Goal: Information Seeking & Learning: Get advice/opinions

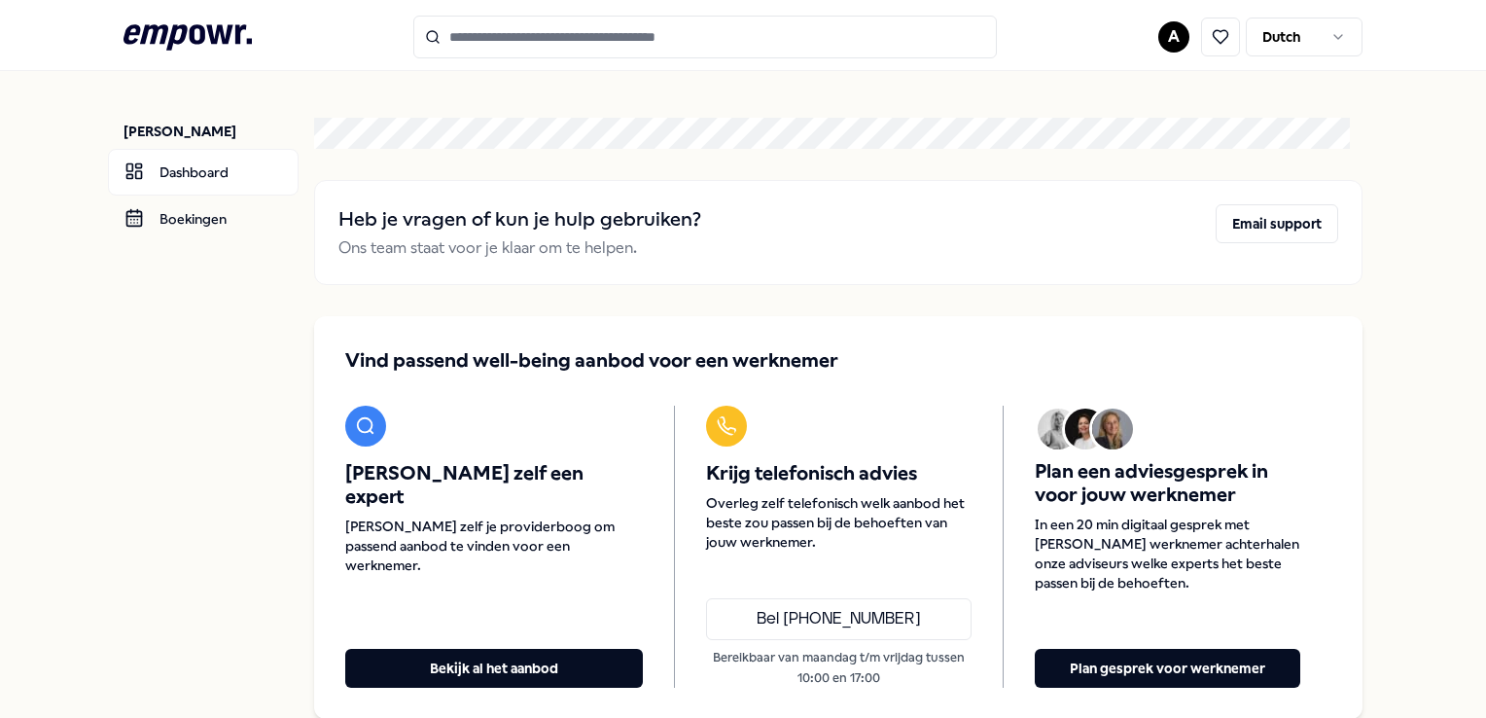
click at [506, 45] on input "Search for products, categories or subcategories" at bounding box center [705, 37] width 584 height 43
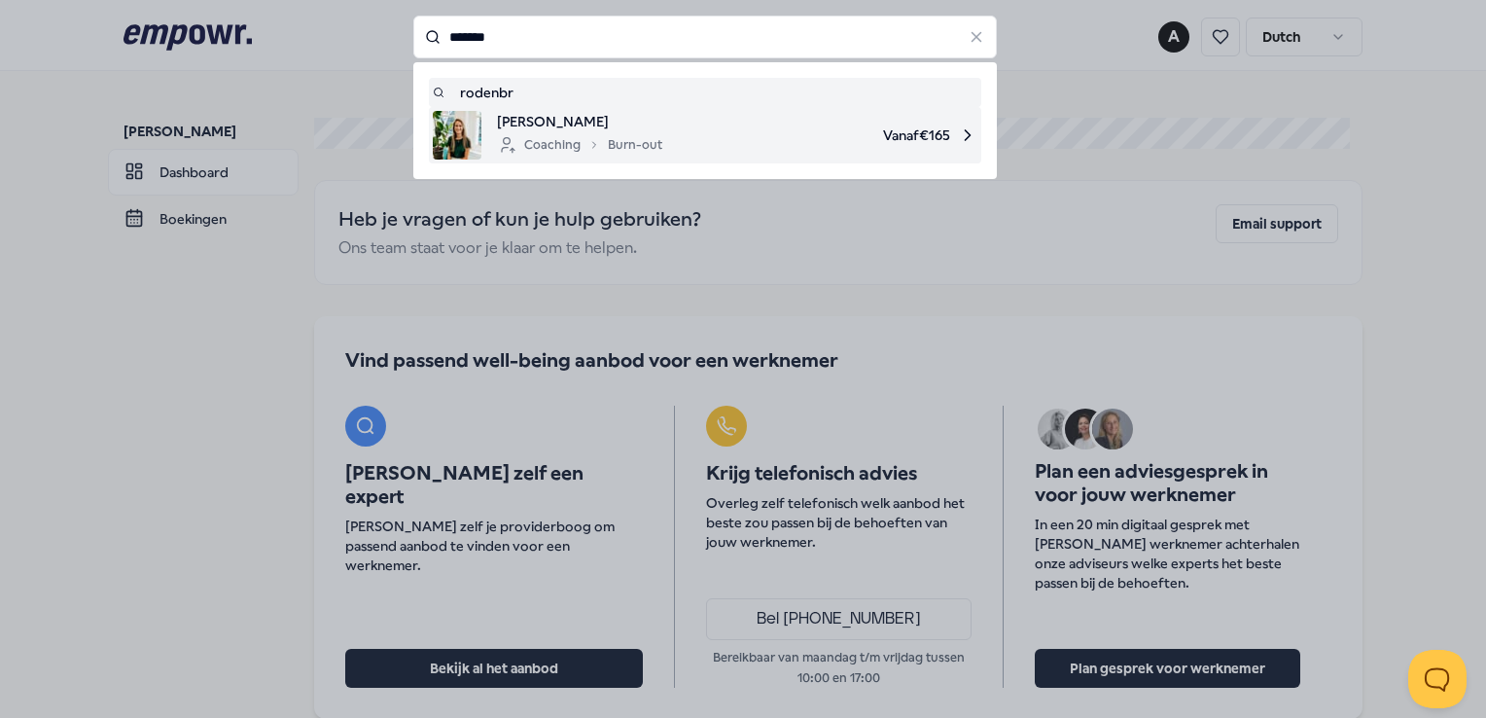
click at [596, 115] on span "[PERSON_NAME]" at bounding box center [579, 121] width 165 height 21
type input "*******"
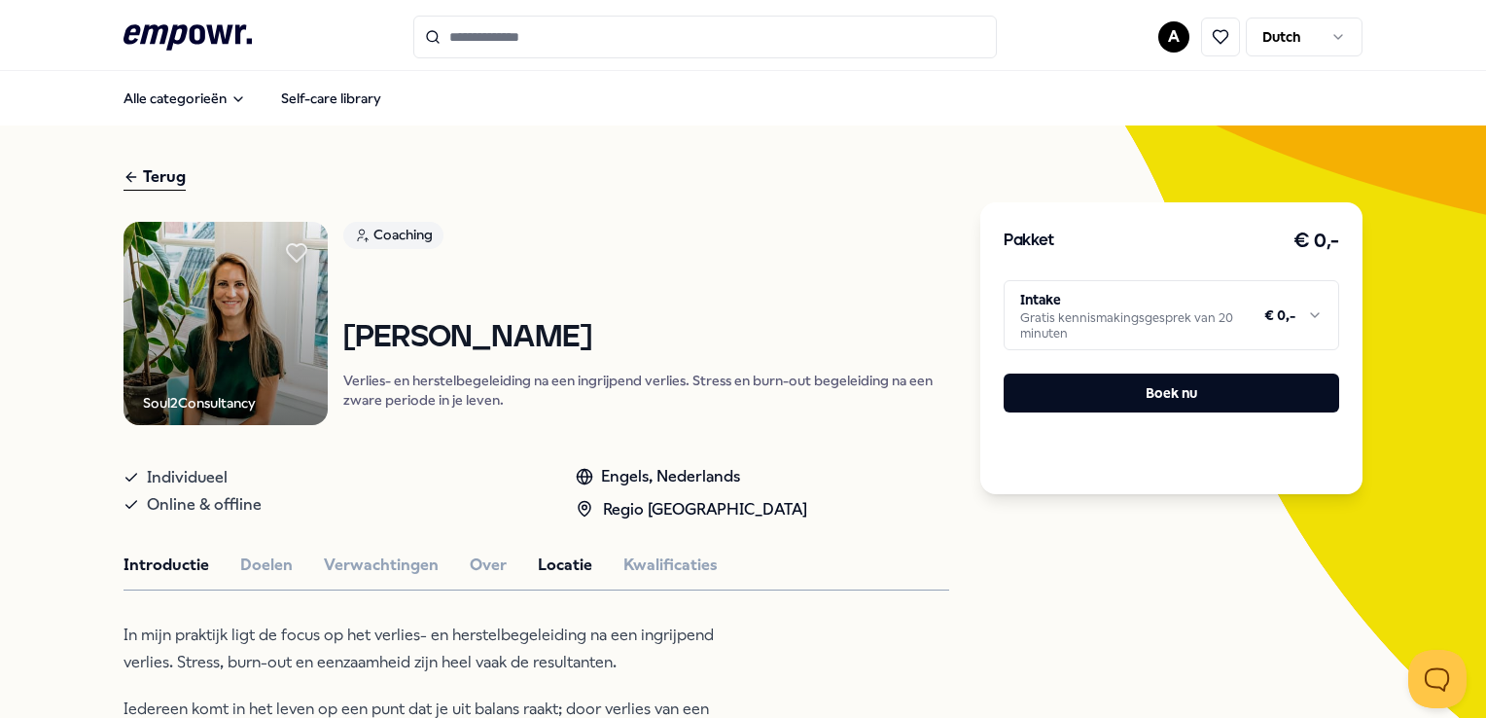
click at [559, 559] on button "Locatie" at bounding box center [565, 564] width 54 height 25
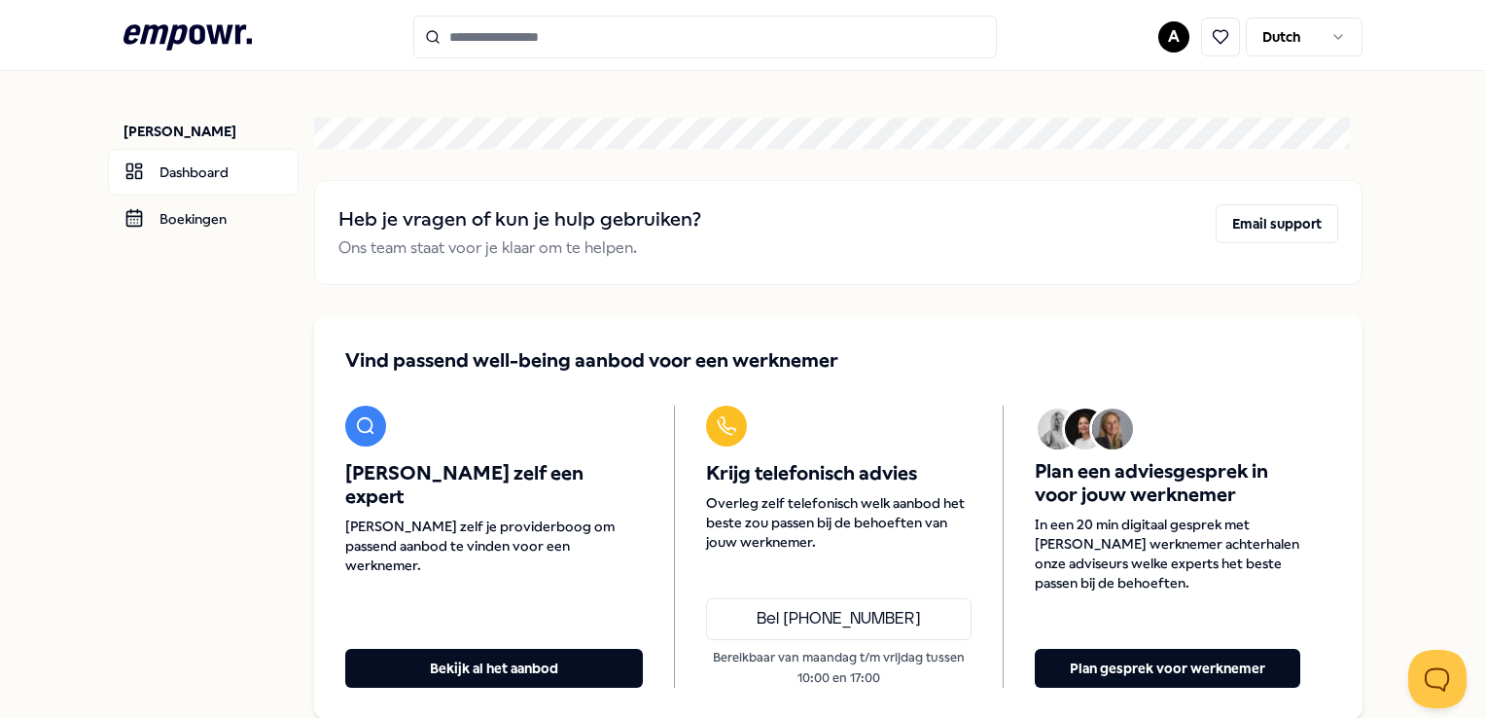
click at [467, 37] on input "Search for products, categories or subcategories" at bounding box center [705, 37] width 584 height 43
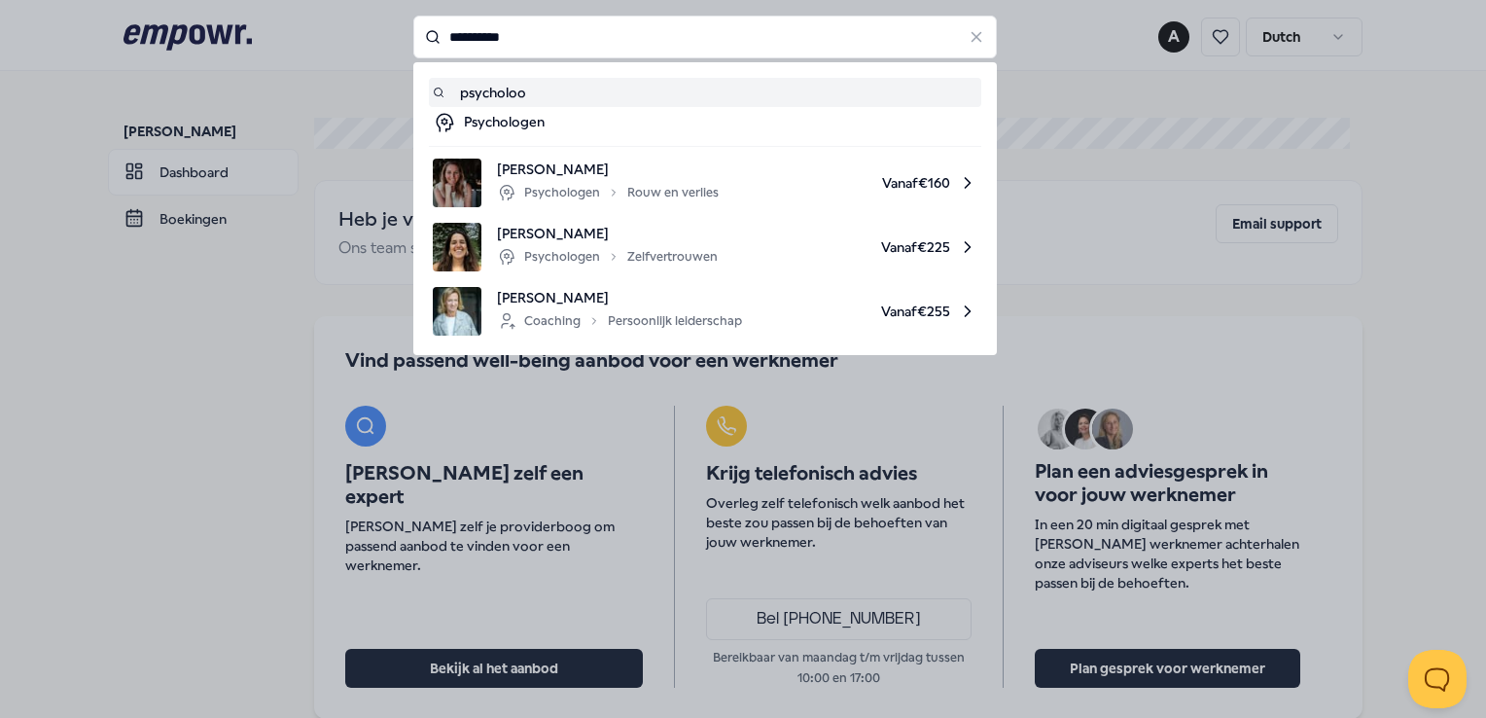
type input "**********"
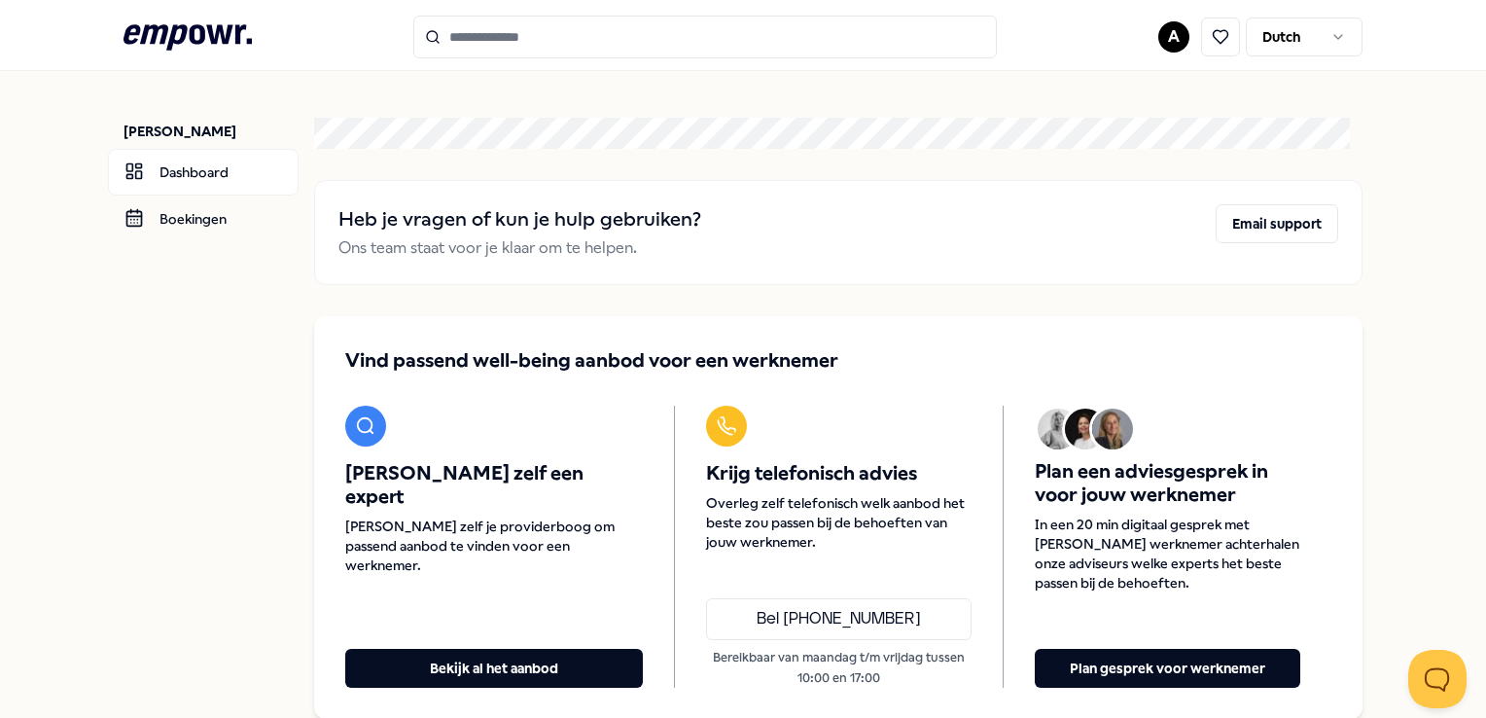
type input "**********"
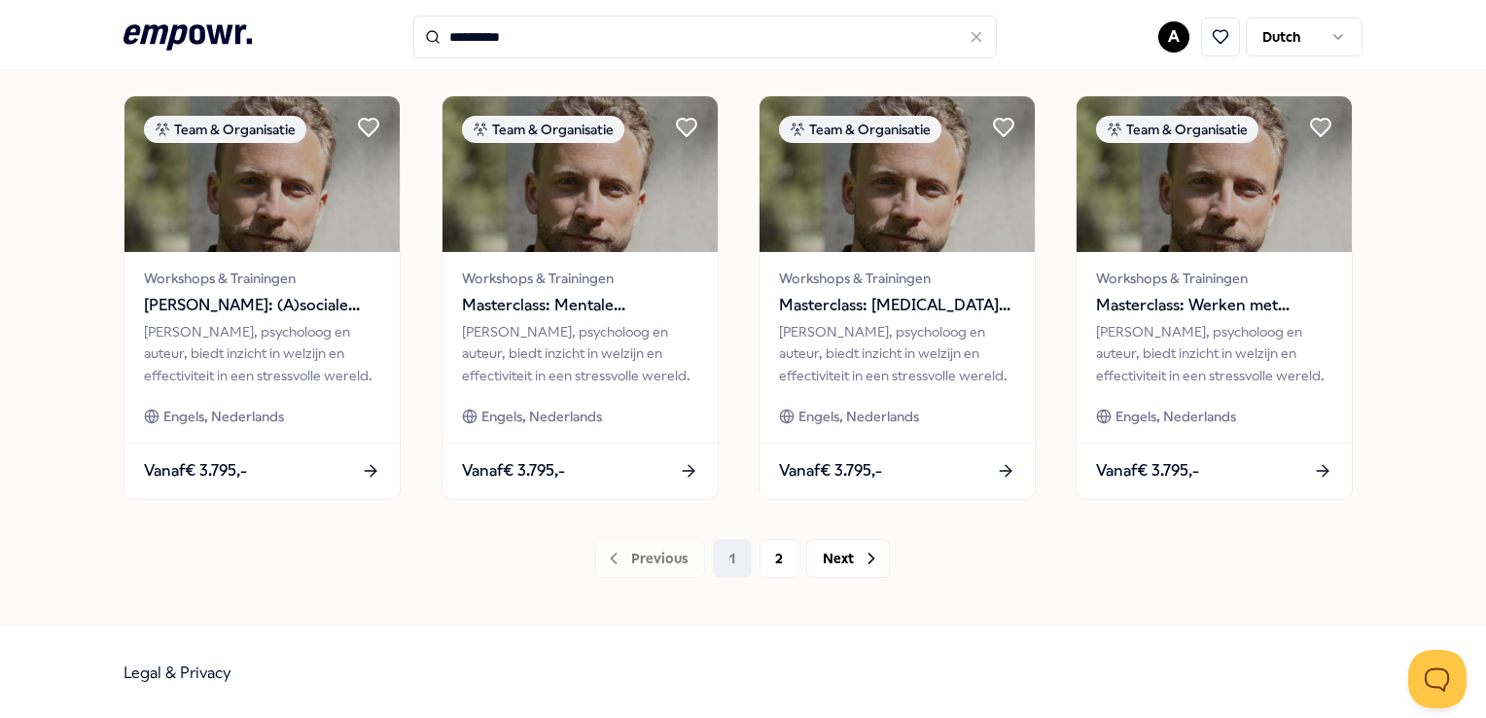
scroll to position [1020, 0]
click at [776, 552] on button "2" at bounding box center [779, 557] width 39 height 39
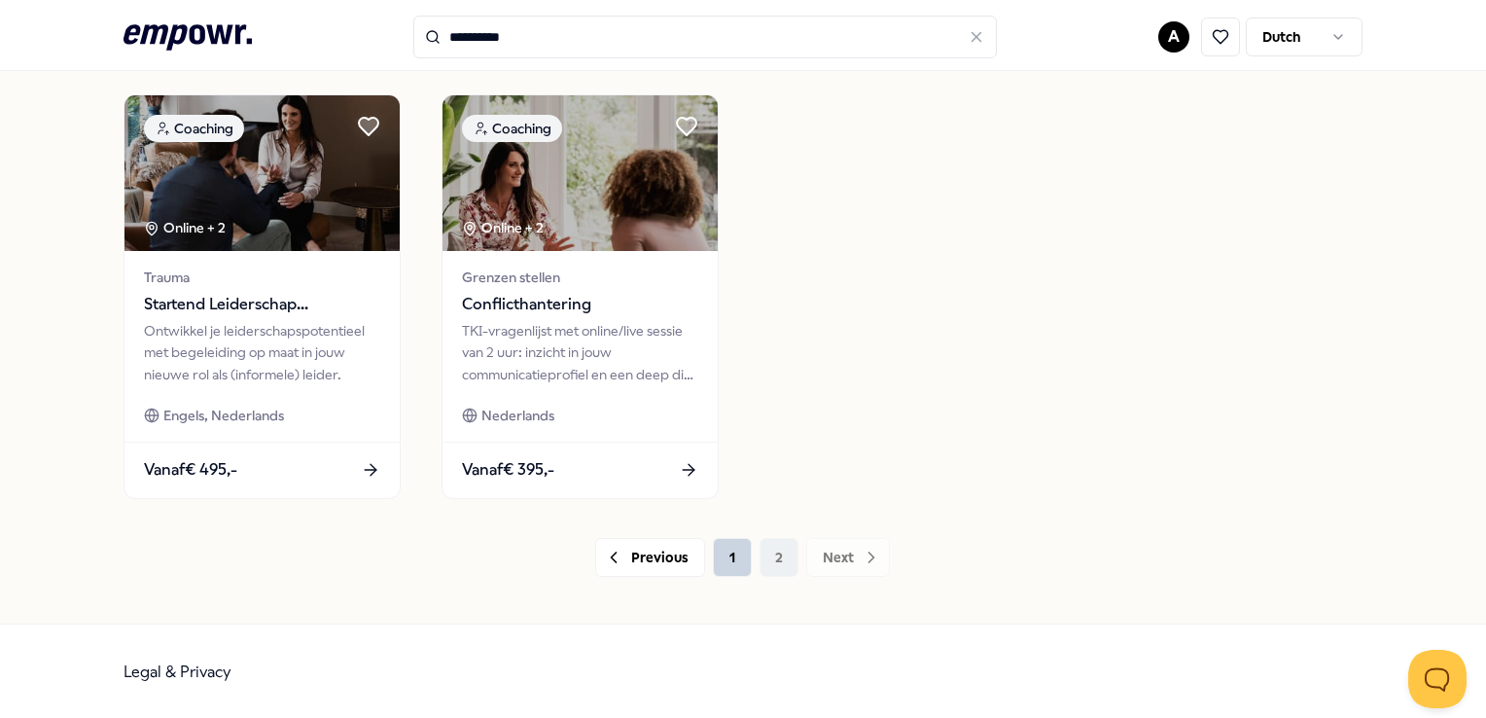
click at [727, 556] on button "1" at bounding box center [732, 557] width 39 height 39
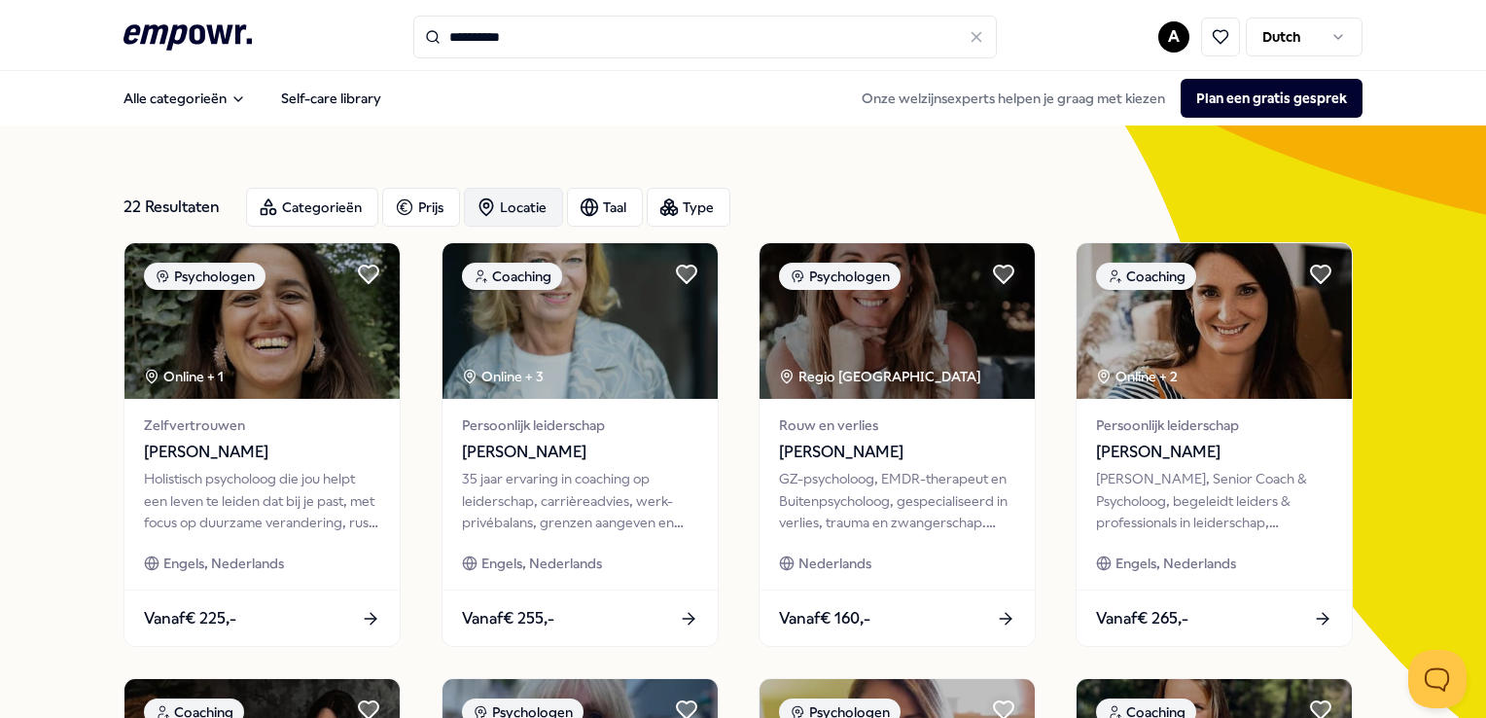
click at [523, 211] on div "Locatie" at bounding box center [513, 207] width 99 height 39
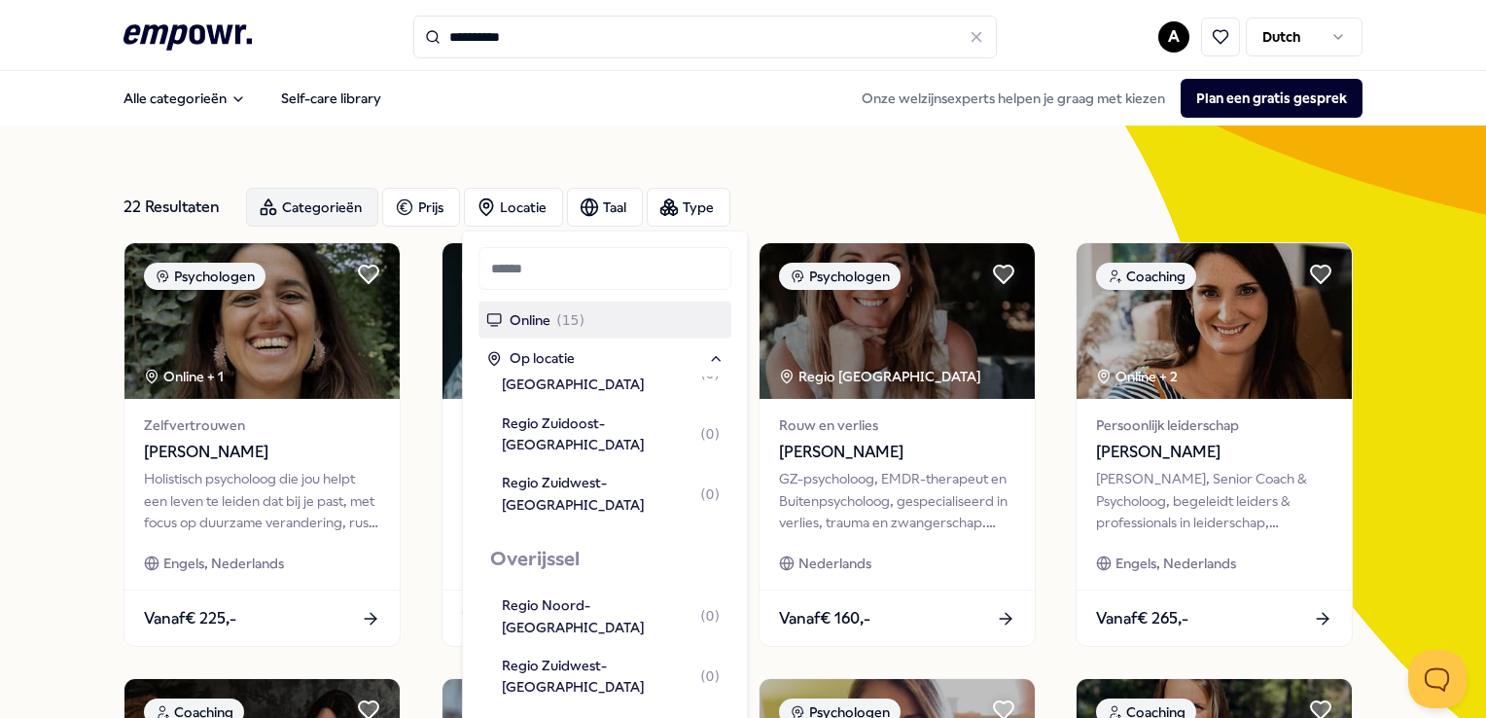
scroll to position [486, 0]
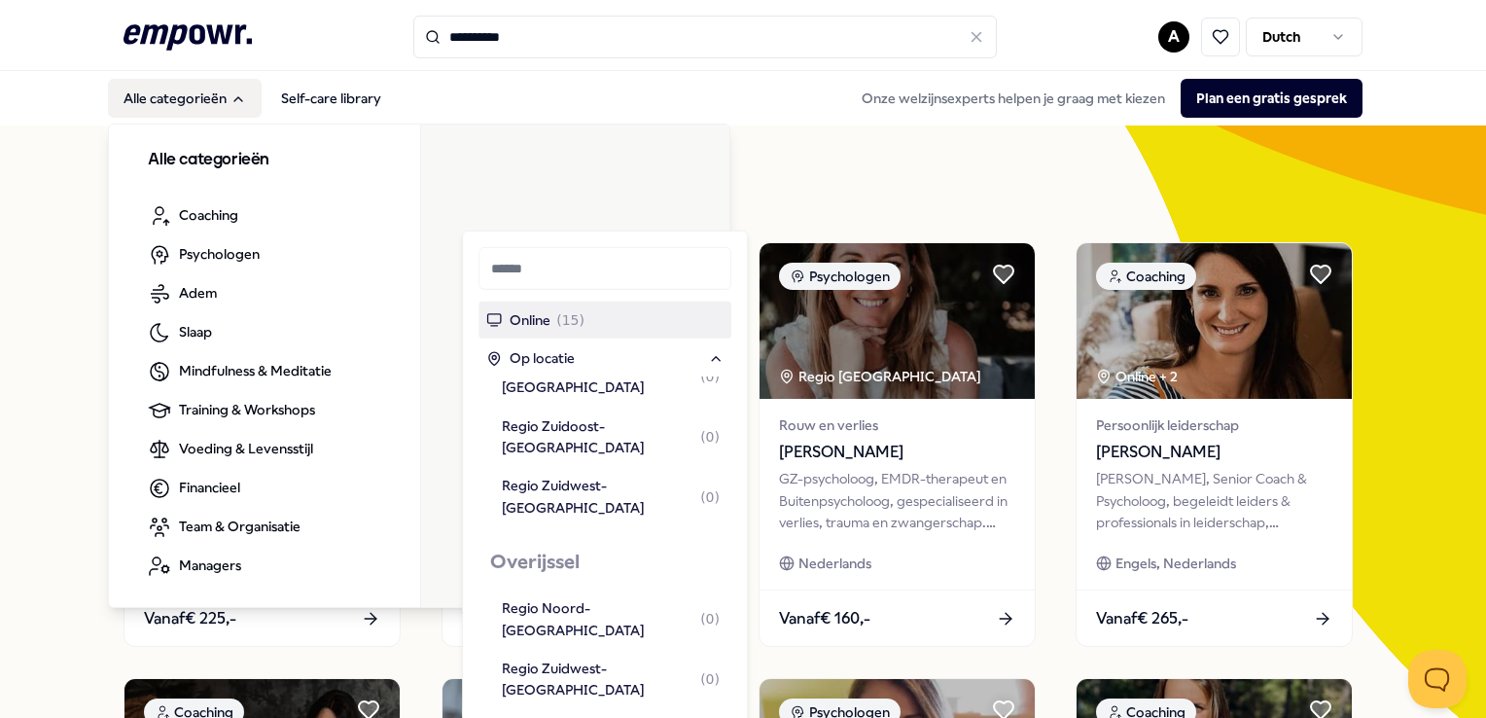
click at [159, 100] on button "Alle categorieën" at bounding box center [185, 98] width 154 height 39
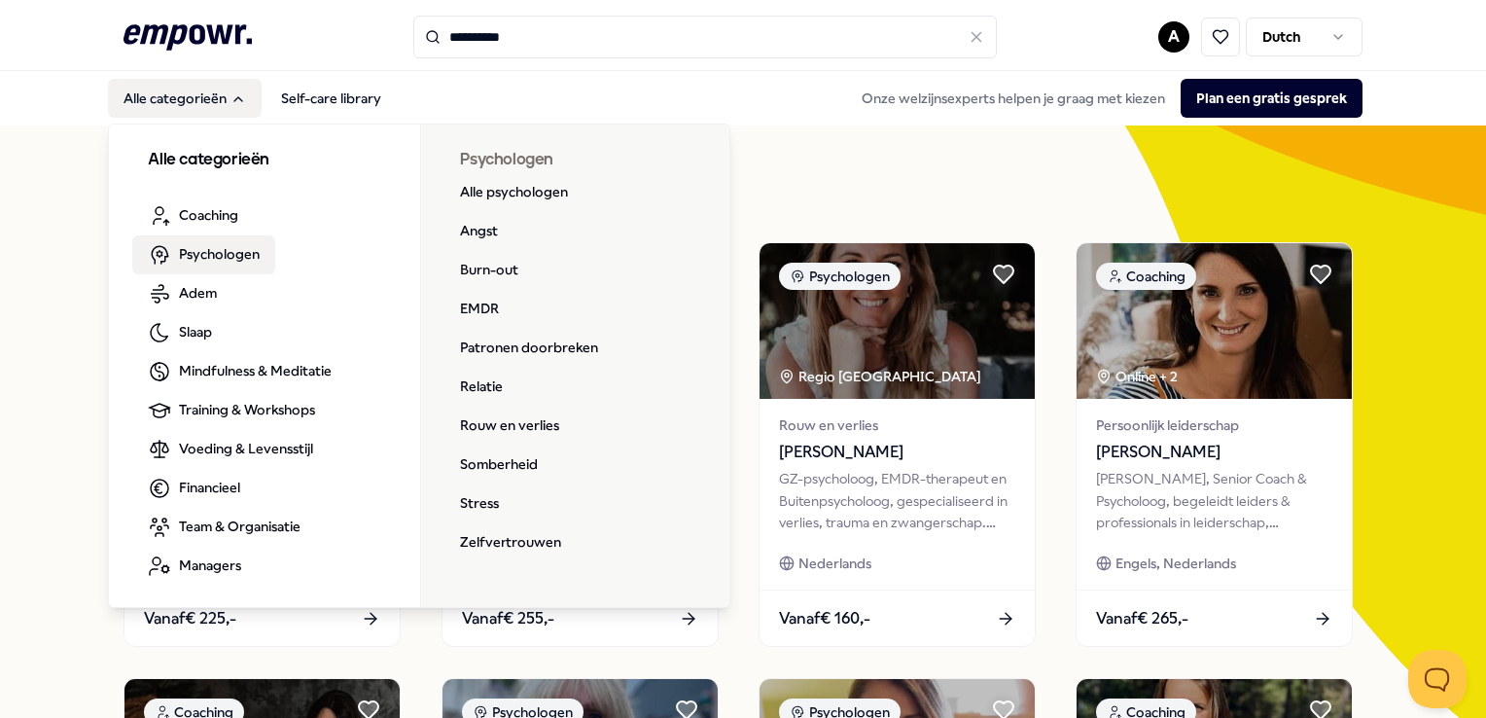
click at [228, 266] on link "Psychologen" at bounding box center [203, 254] width 143 height 39
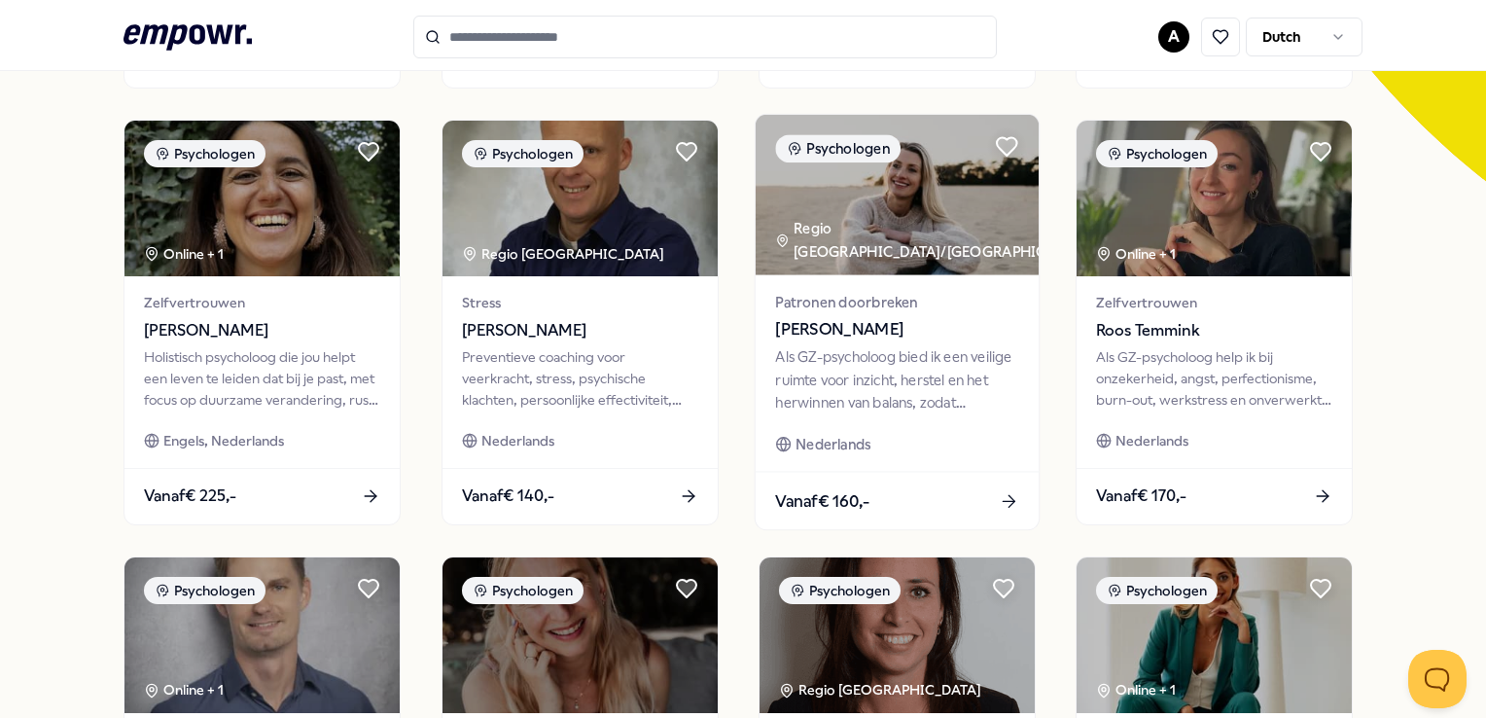
scroll to position [584, 0]
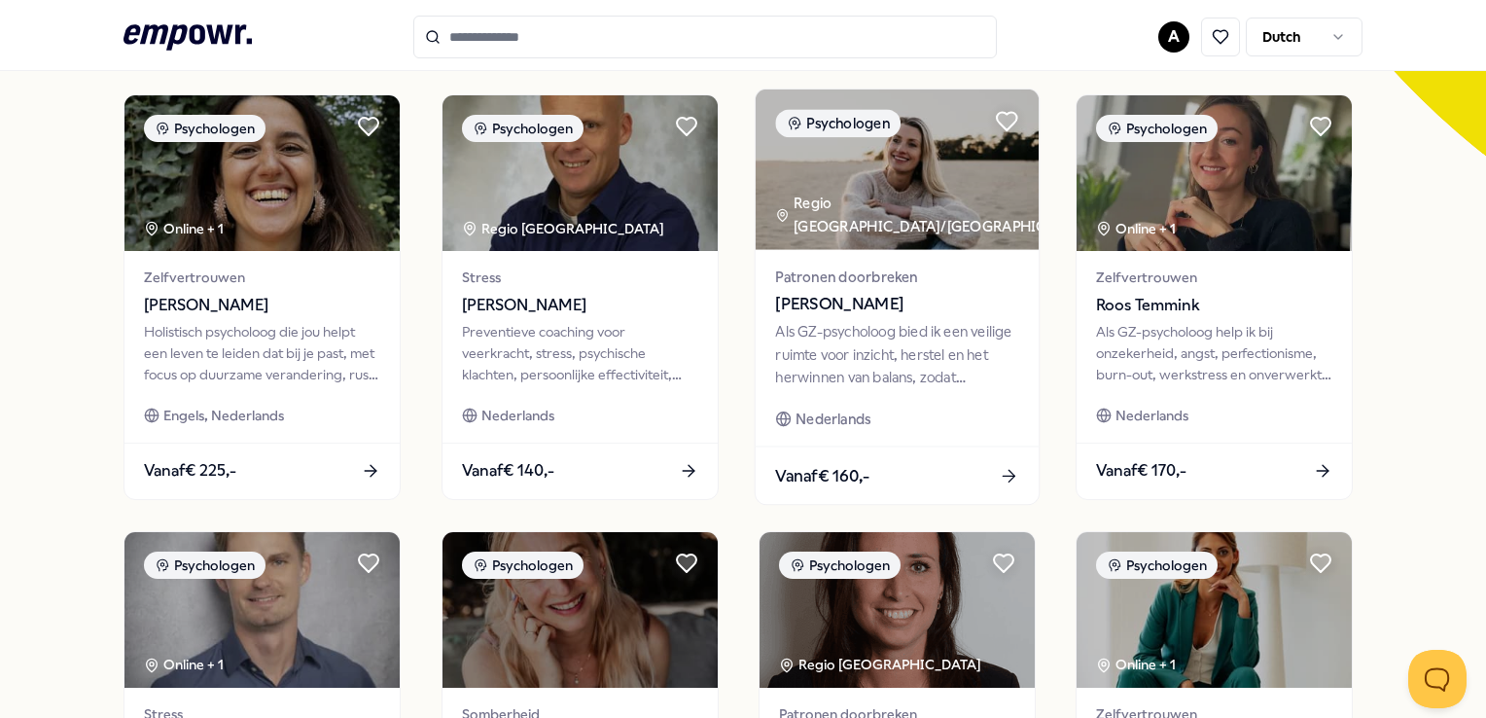
click at [865, 304] on span "[PERSON_NAME]" at bounding box center [896, 304] width 243 height 25
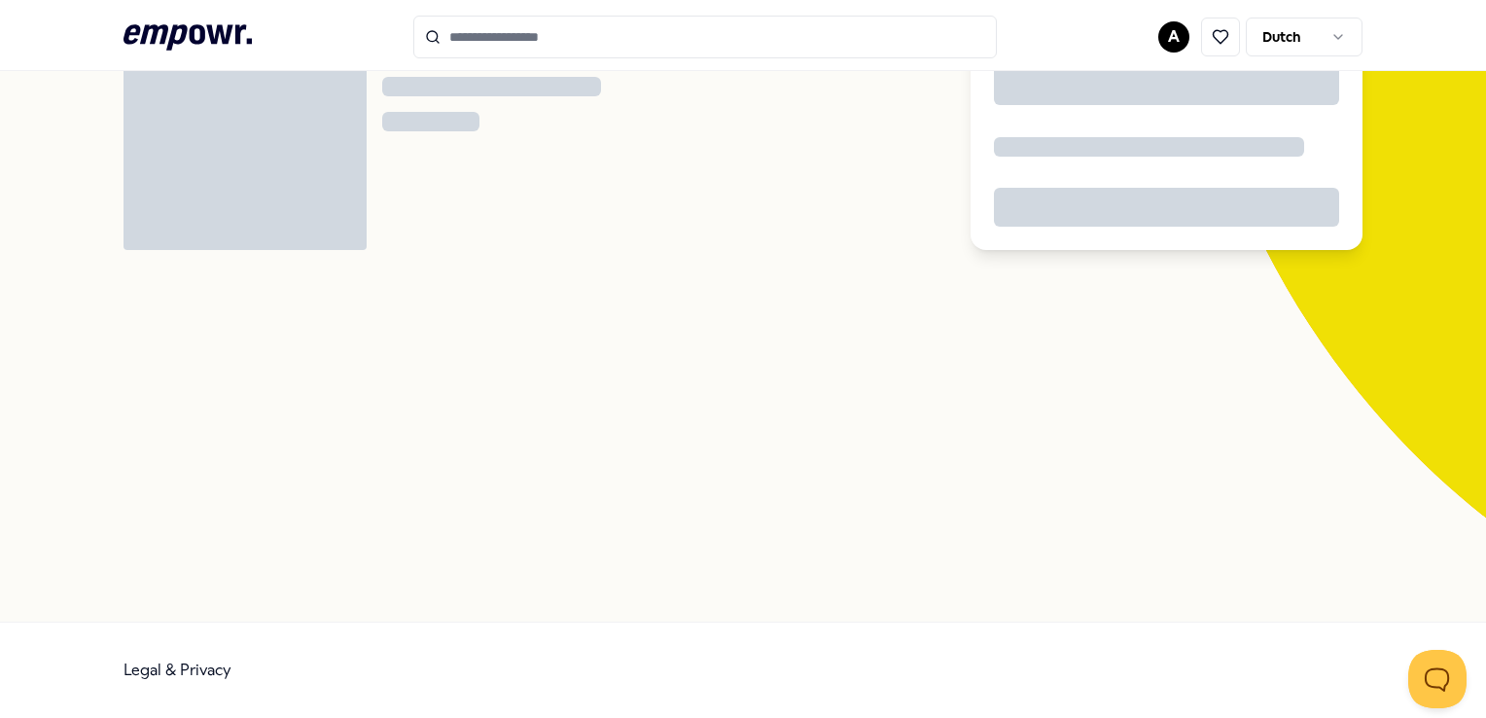
scroll to position [125, 0]
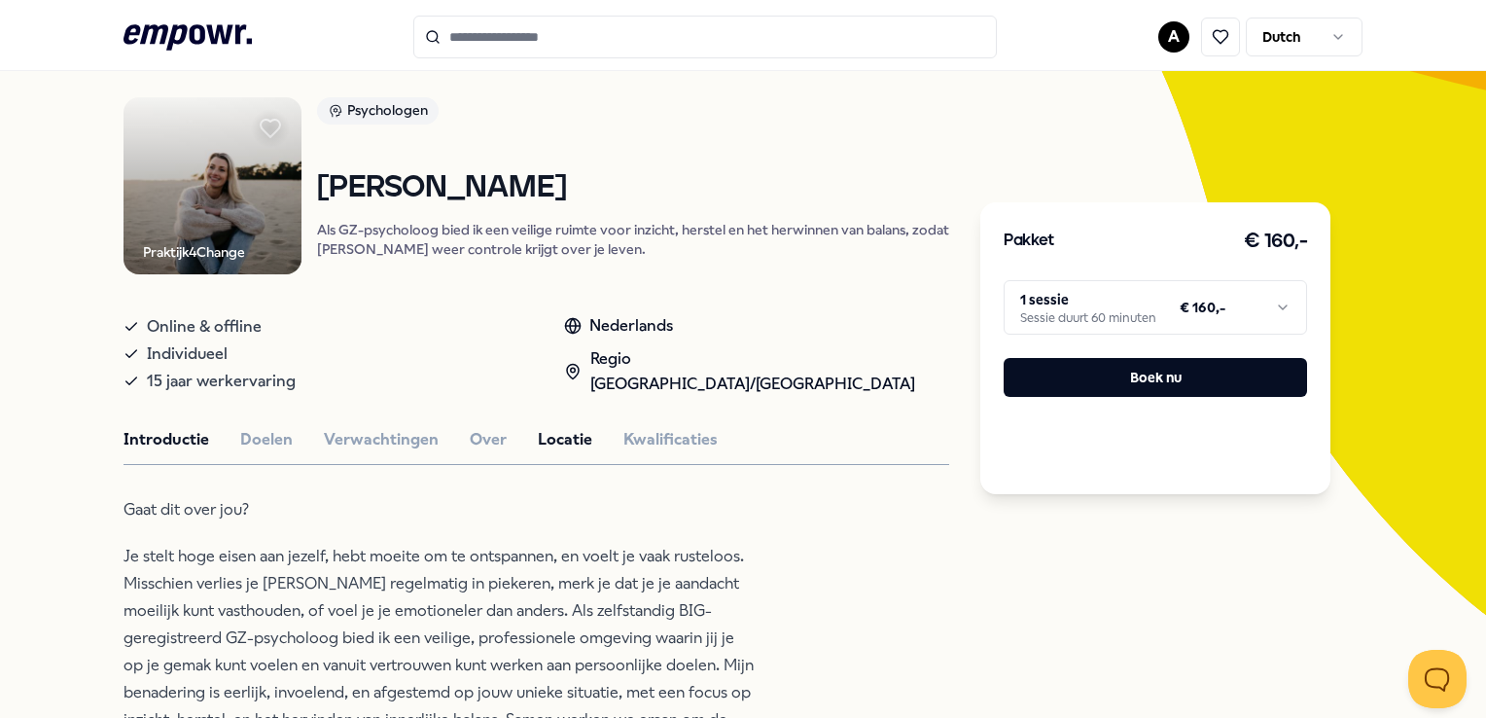
click at [558, 433] on button "Locatie" at bounding box center [565, 439] width 54 height 25
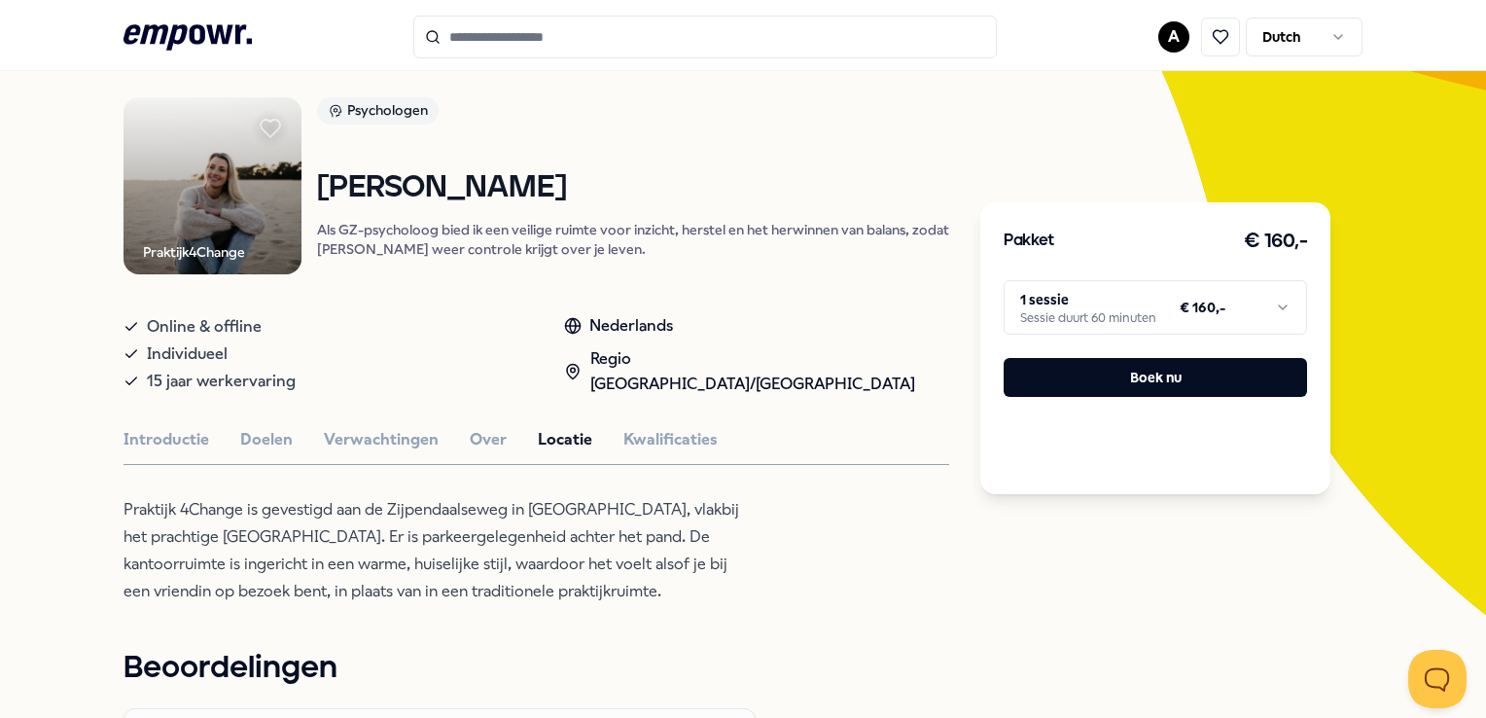
click at [486, 653] on h1 "Beoordelingen" at bounding box center [537, 668] width 826 height 49
click at [1152, 29] on html ".empowr-logo_svg__cls-1{fill:#03032f} A Dutch Alle categorieën Self-care librar…" at bounding box center [743, 359] width 1486 height 718
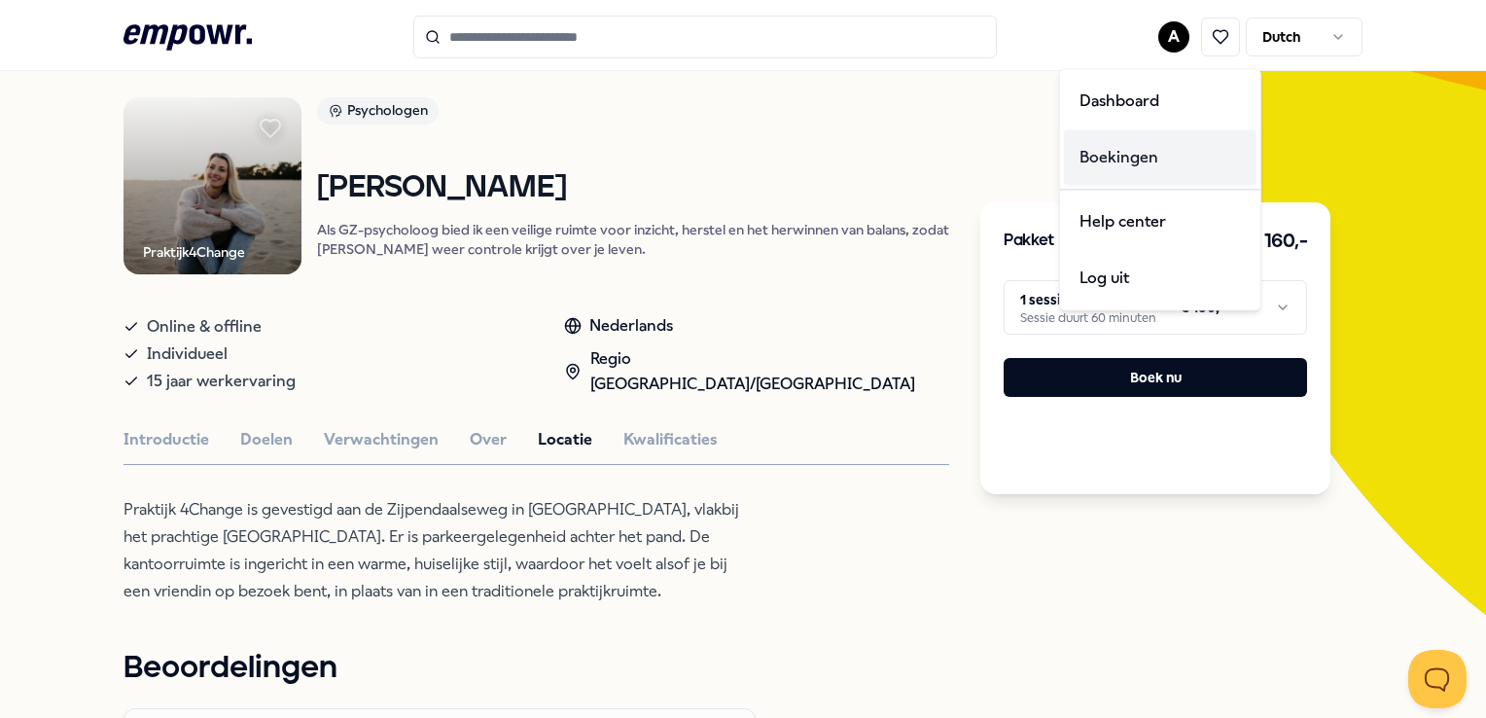
click at [1166, 156] on div "Boekingen" at bounding box center [1160, 157] width 193 height 56
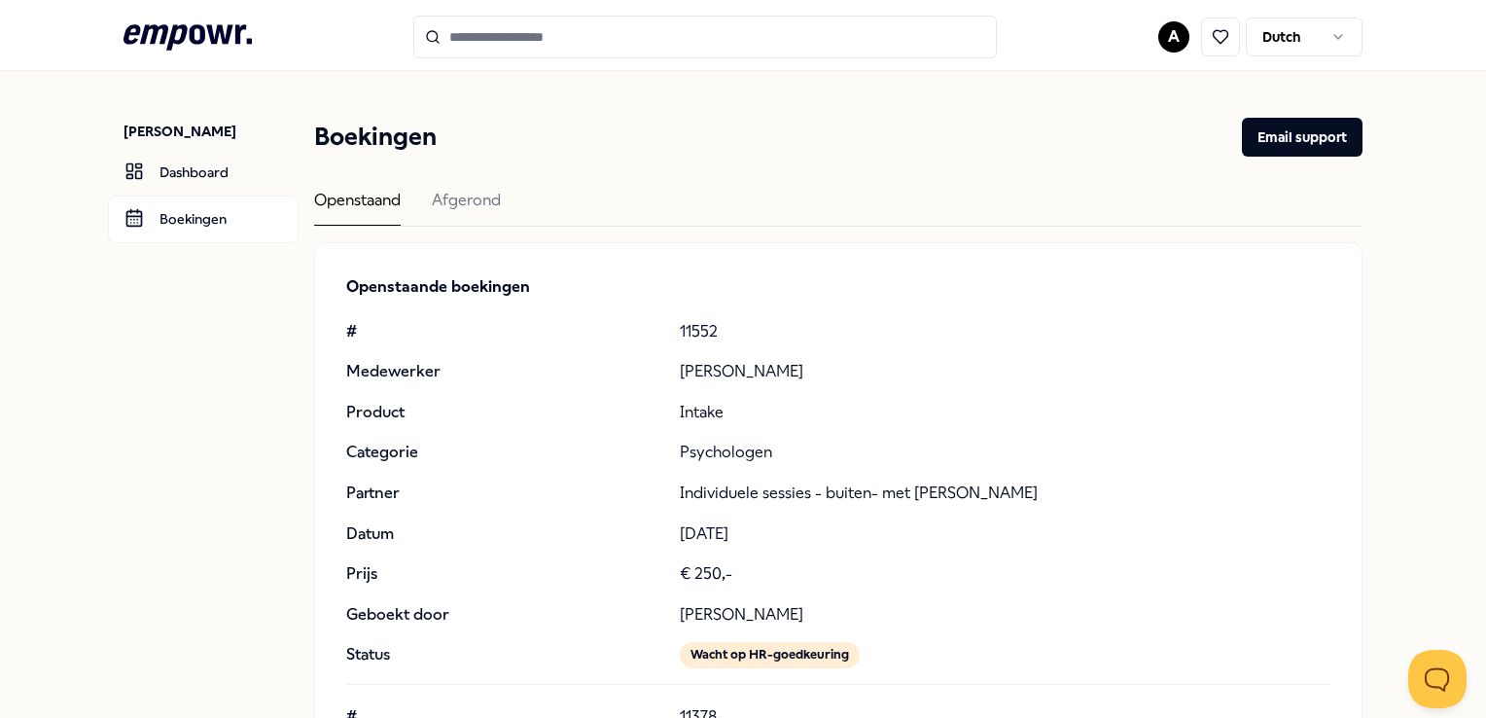
click at [1162, 38] on html ".empowr-logo_svg__cls-1{fill:#03032f} A [DEMOGRAPHIC_DATA] [PERSON_NAME] Dashbo…" at bounding box center [743, 359] width 1486 height 718
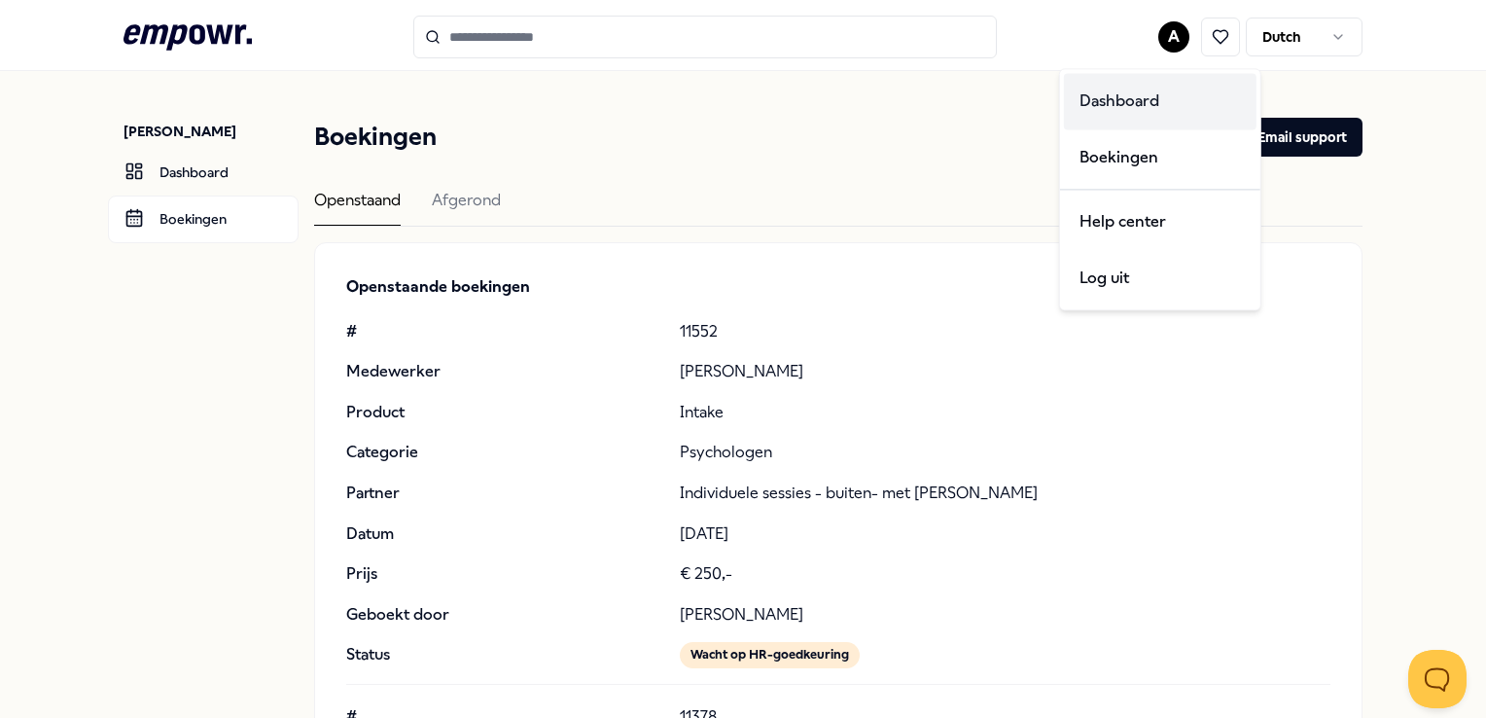
click at [1078, 108] on div "Dashboard" at bounding box center [1160, 101] width 193 height 56
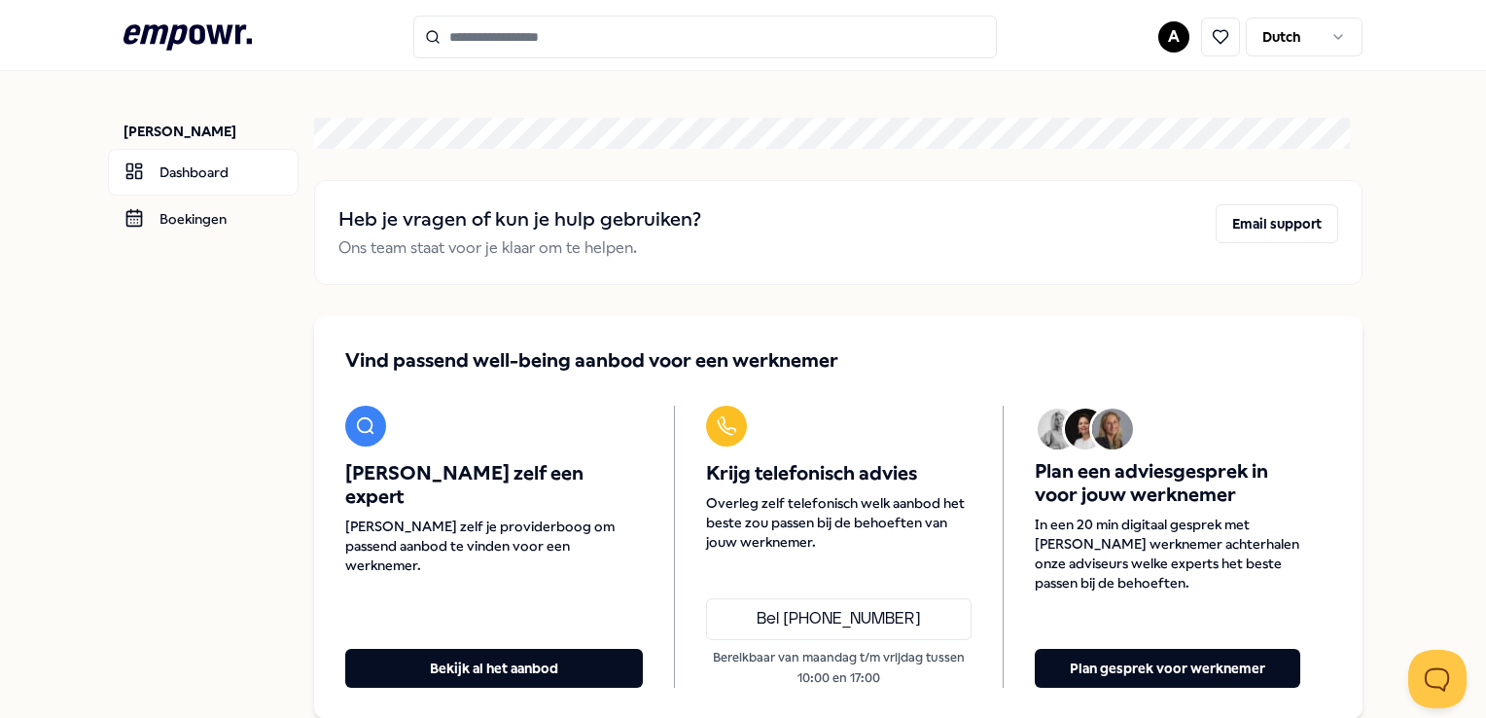
click at [116, 344] on div "[PERSON_NAME] Dashboard Boekingen Heb je vragen of kun je hulp gebruiken? Ons t…" at bounding box center [743, 418] width 1486 height 695
click at [462, 37] on input "Search for products, categories or subcategories" at bounding box center [705, 37] width 584 height 43
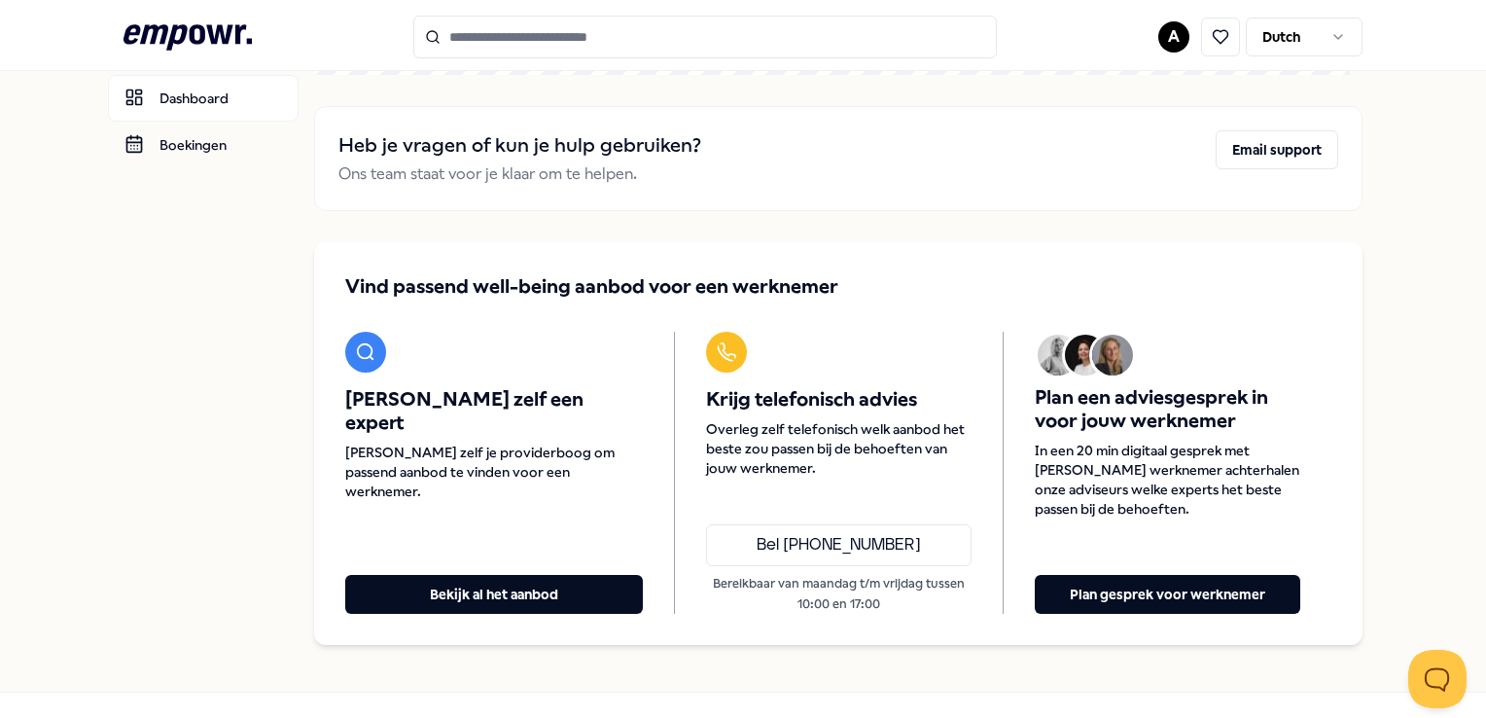
scroll to position [142, 0]
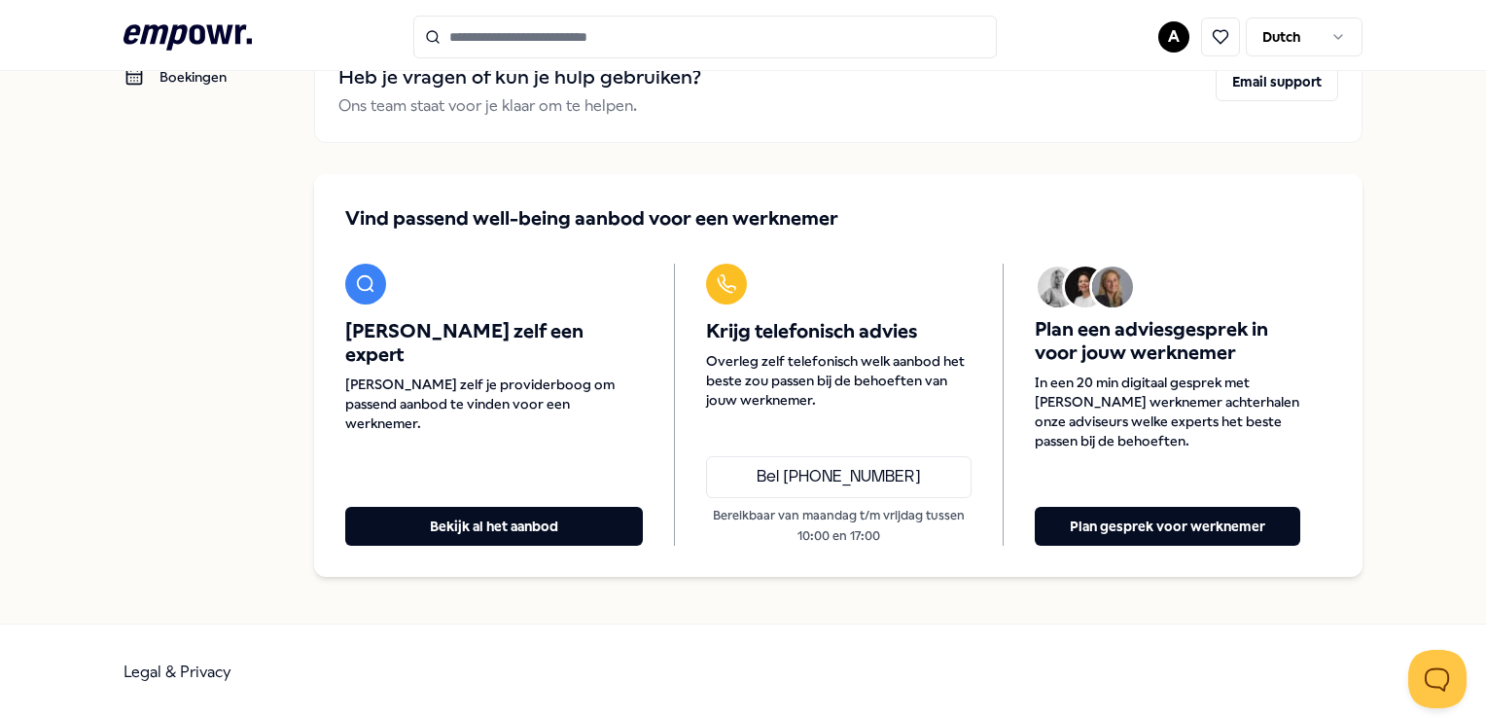
click at [1158, 33] on html ".empowr-logo_svg__cls-1{fill:#03032f} A [DEMOGRAPHIC_DATA] [PERSON_NAME] Dashbo…" at bounding box center [743, 359] width 1486 height 718
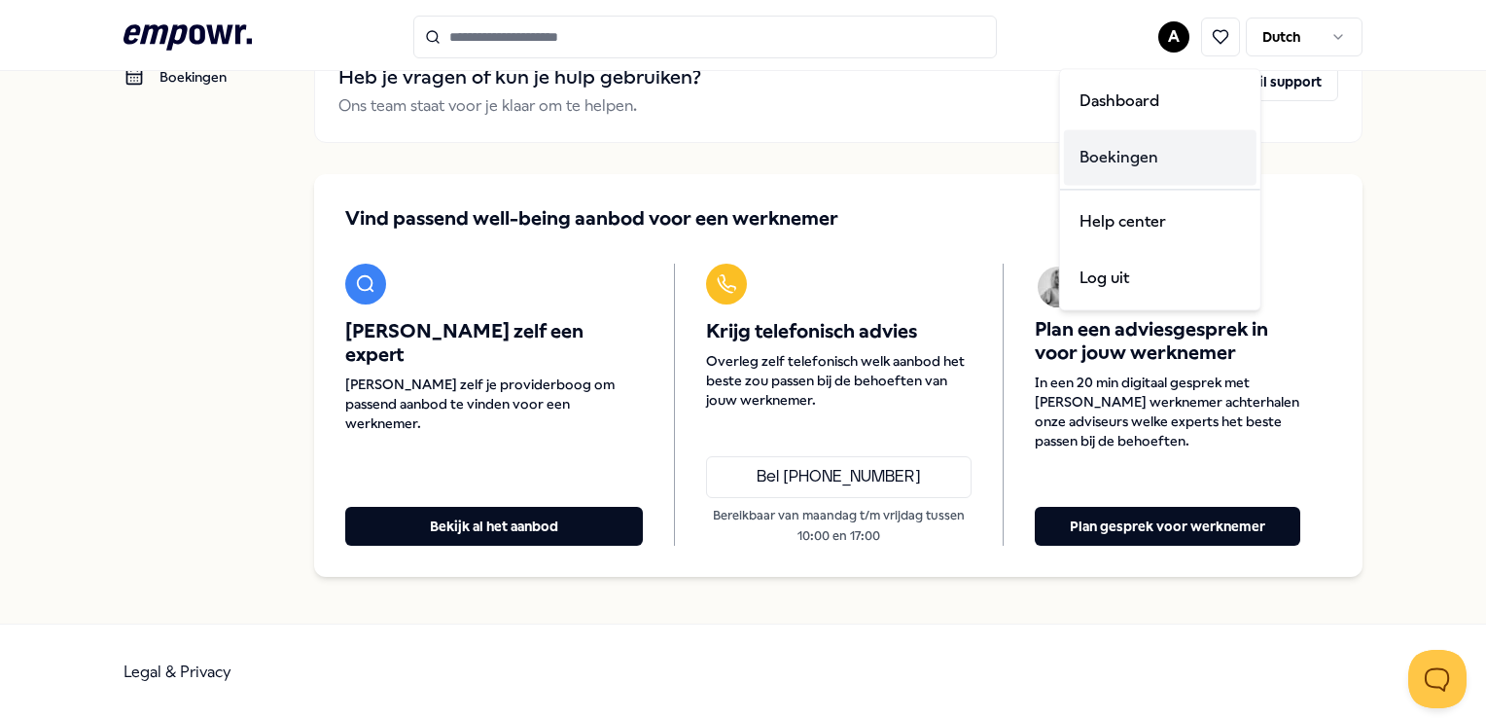
click at [1089, 160] on div "Boekingen" at bounding box center [1160, 157] width 193 height 56
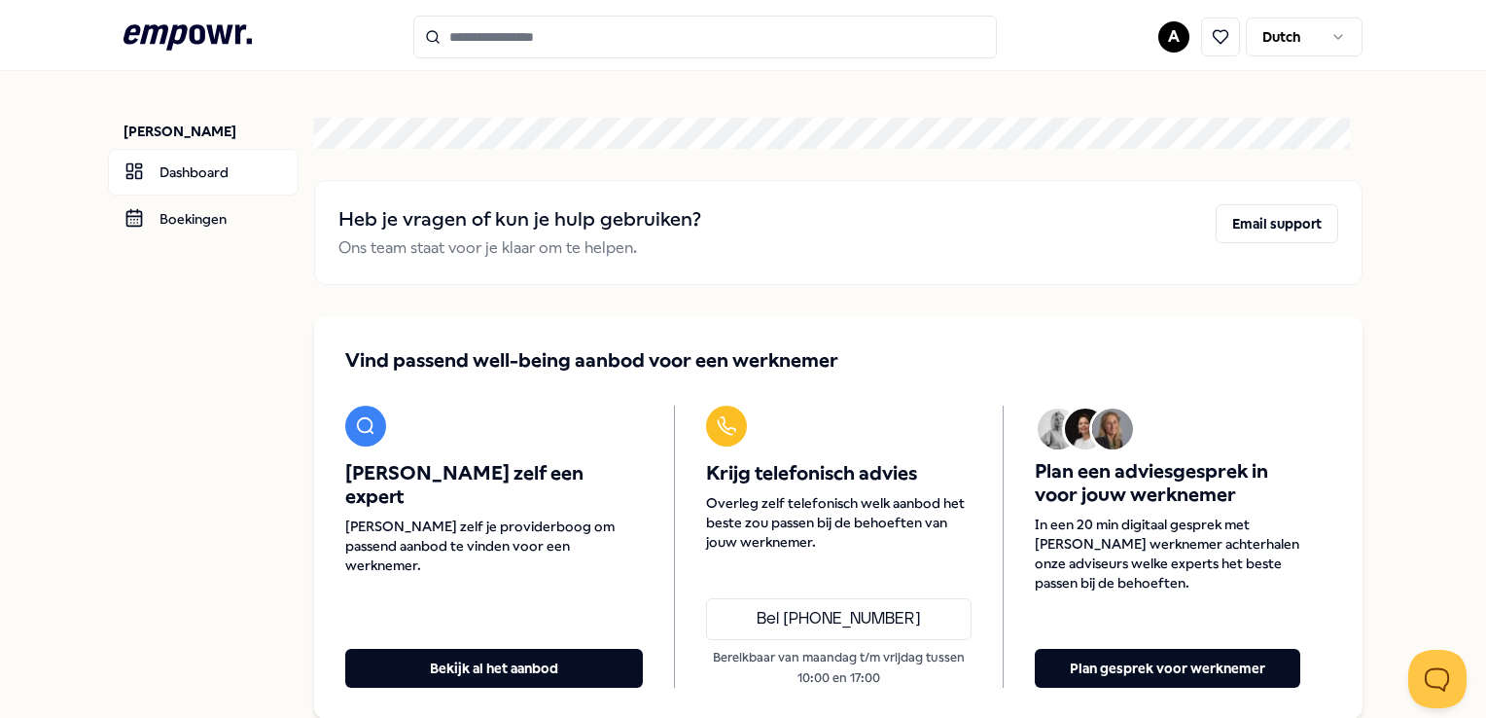
click at [557, 40] on input "Search for products, categories or subcategories" at bounding box center [705, 37] width 584 height 43
click at [232, 28] on icon ".empowr-logo_svg__cls-1{fill:#03032f}" at bounding box center [188, 37] width 128 height 36
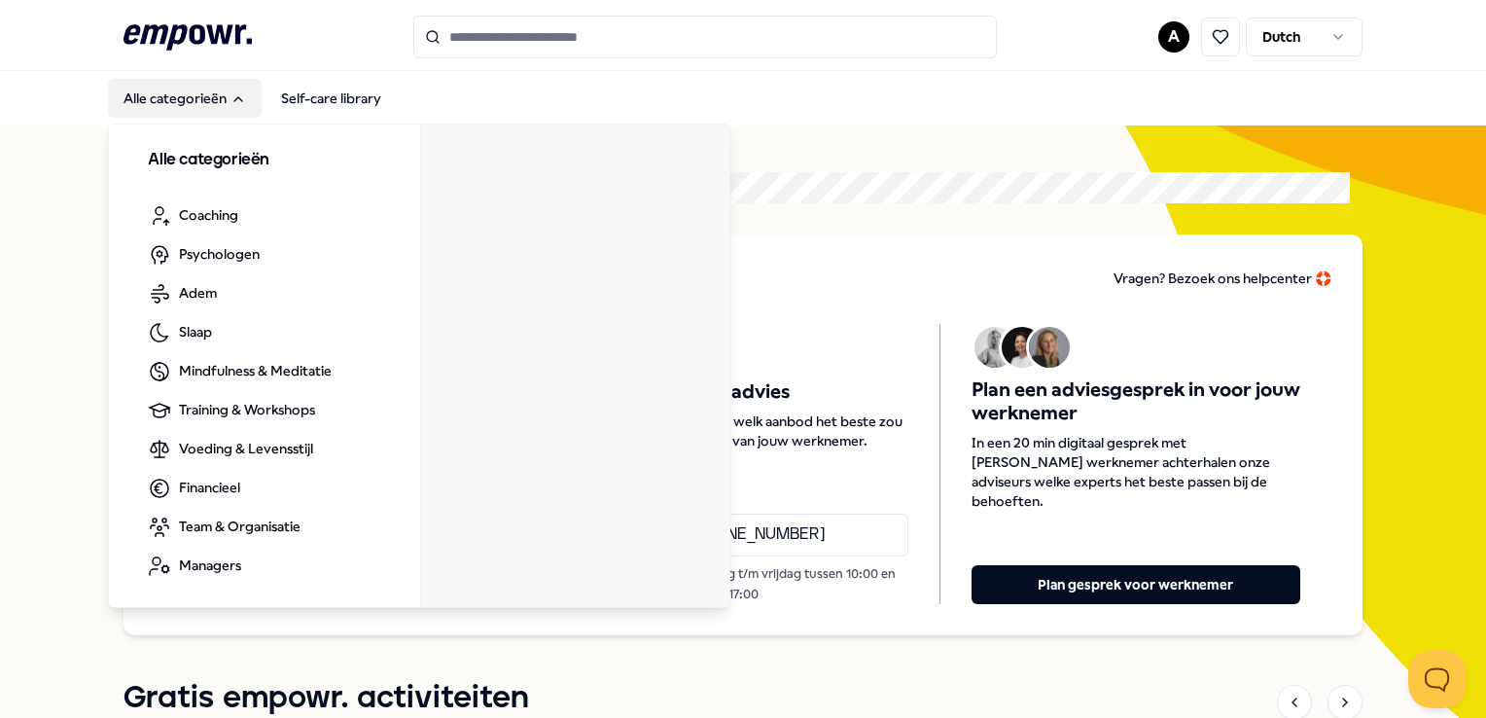
click at [182, 99] on button "Alle categorieën" at bounding box center [185, 98] width 154 height 39
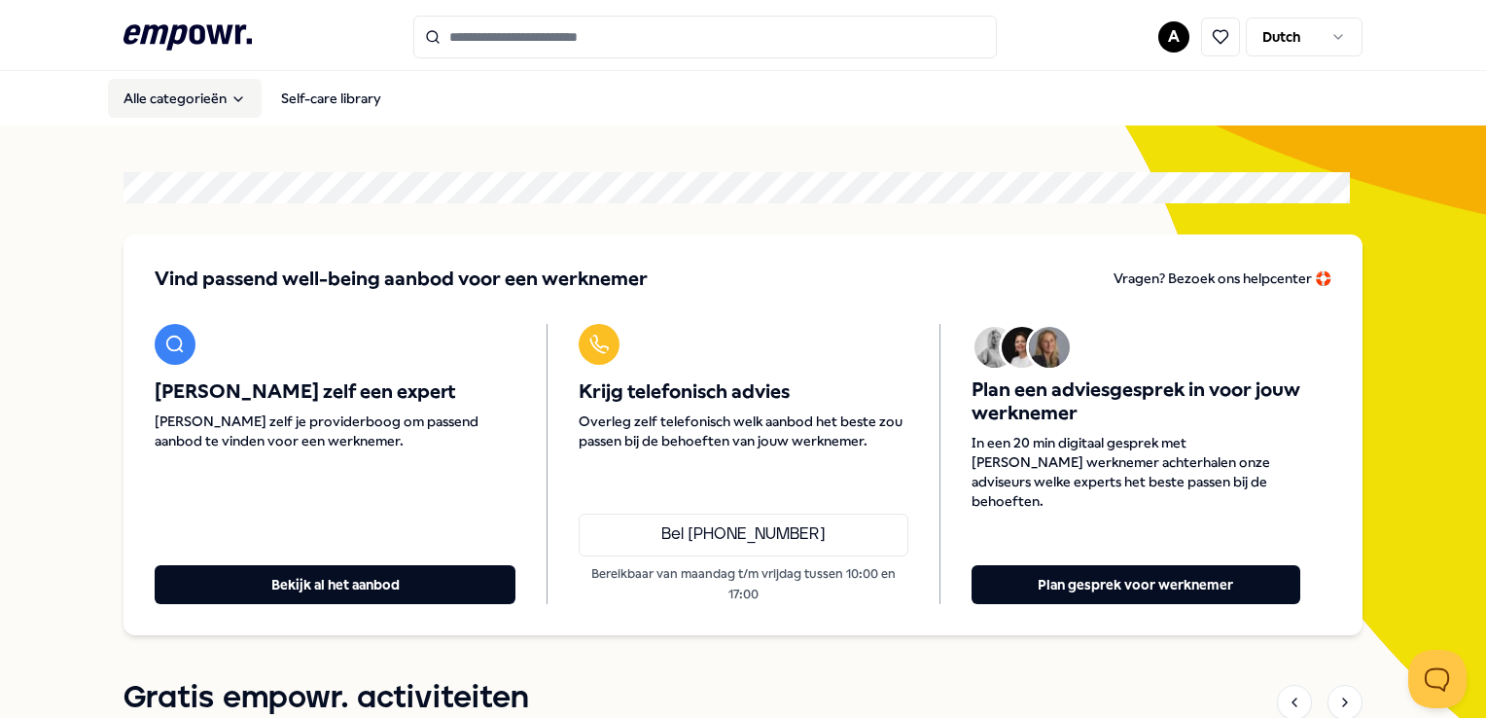
click at [182, 99] on button "Alle categorieën" at bounding box center [185, 98] width 154 height 39
click at [496, 37] on input "Search for products, categories or subcategories" at bounding box center [705, 37] width 584 height 43
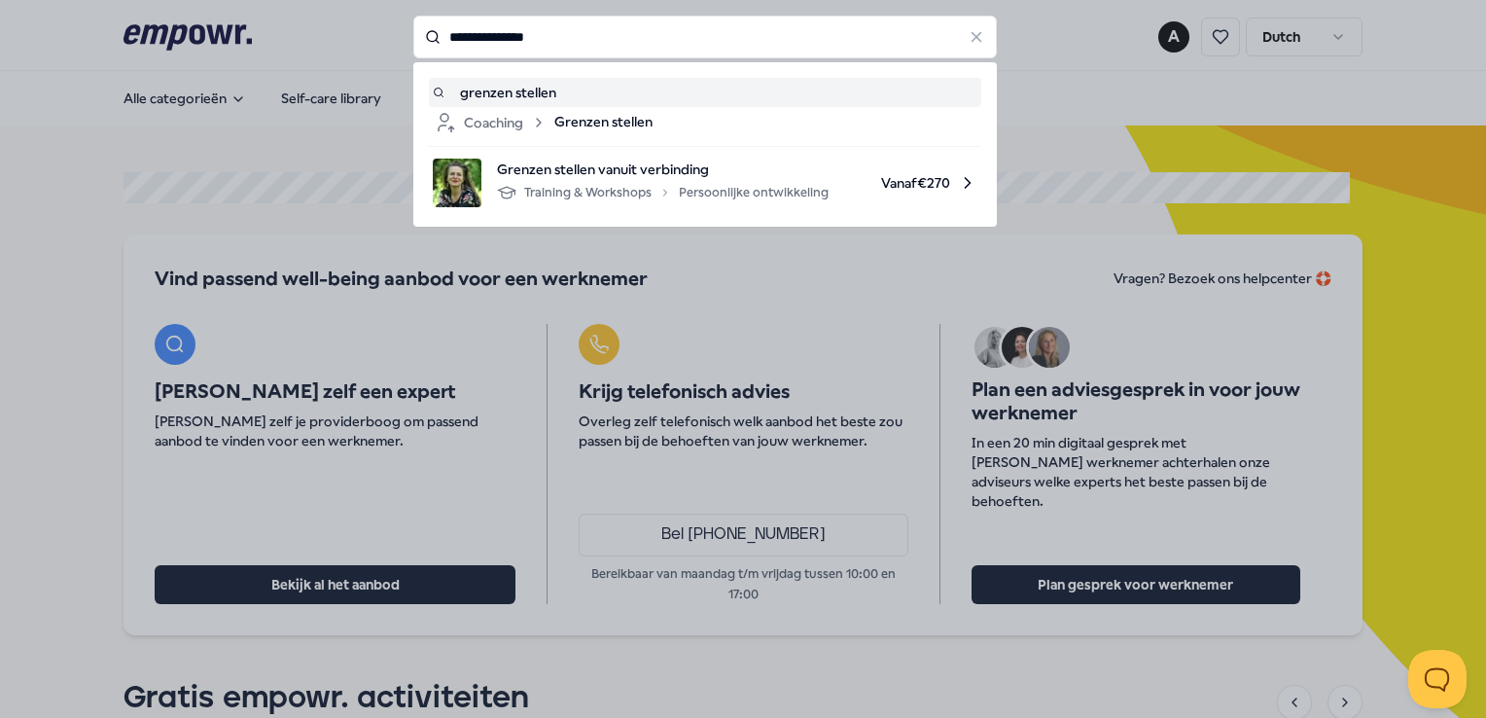
type input "**********"
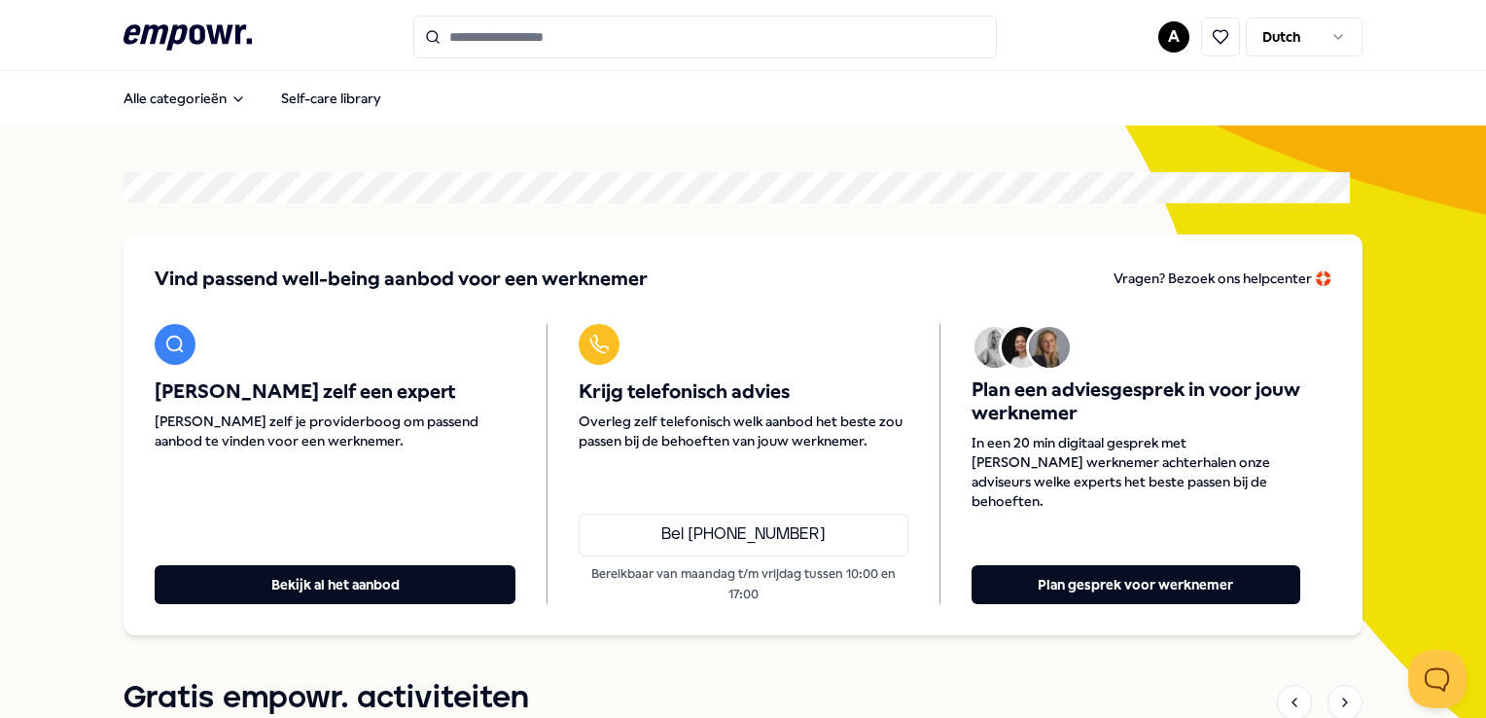
type input "**********"
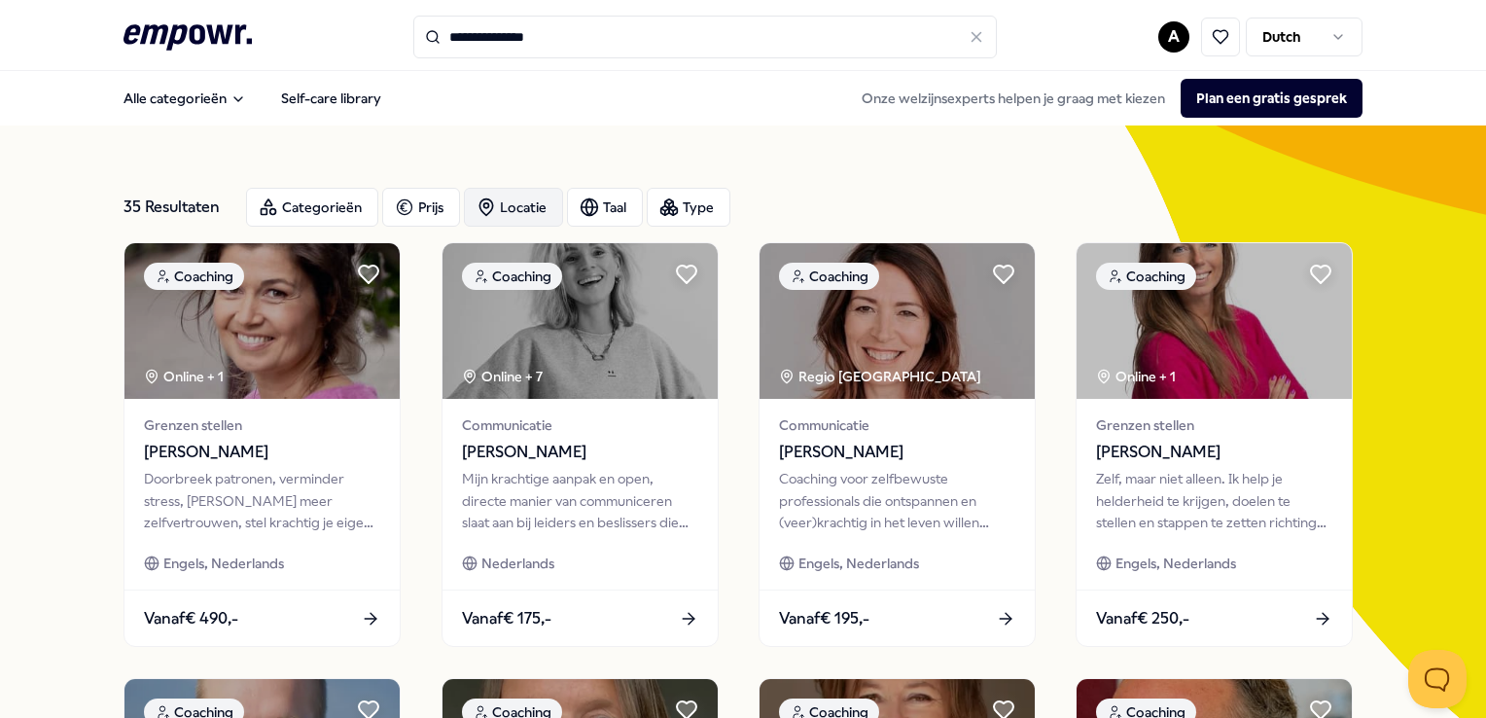
click at [492, 202] on icon "button" at bounding box center [486, 206] width 19 height 19
click at [536, 203] on div "Locatie" at bounding box center [513, 207] width 99 height 39
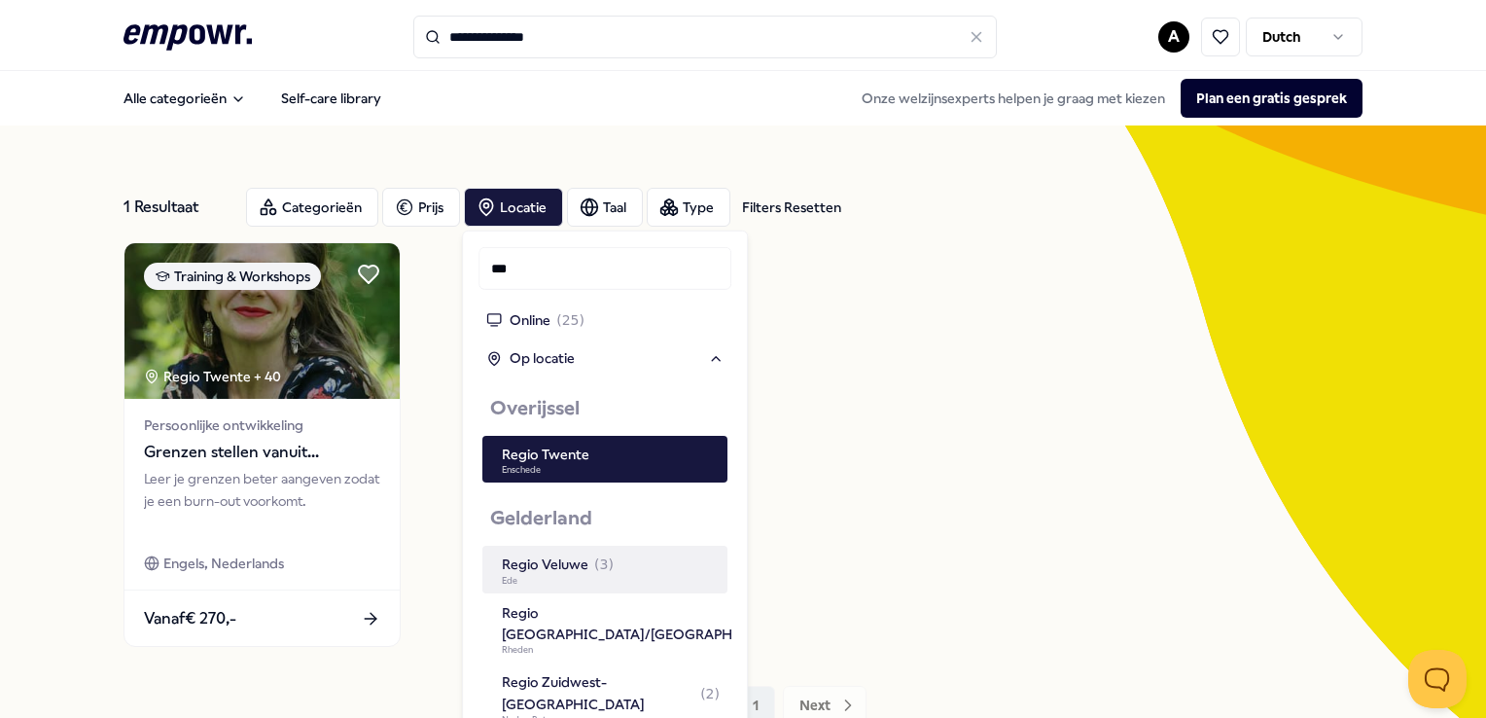
type input "***"
click at [590, 568] on div "Regio Veluwe ( 3 )" at bounding box center [558, 563] width 112 height 21
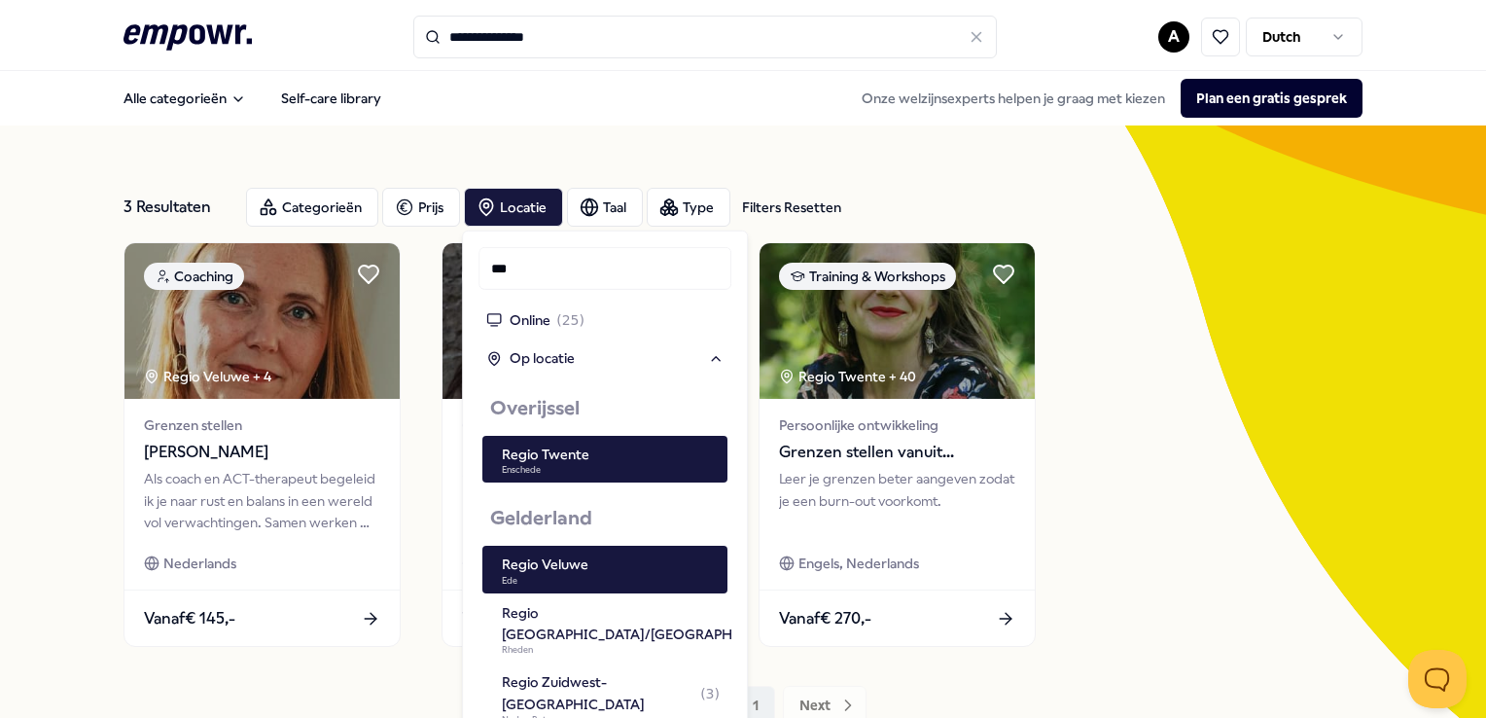
click at [1198, 527] on div "Coaching Regio Veluwe + 4 Grenzen stellen [PERSON_NAME] coach en ACT-therapeut …" at bounding box center [743, 444] width 1238 height 405
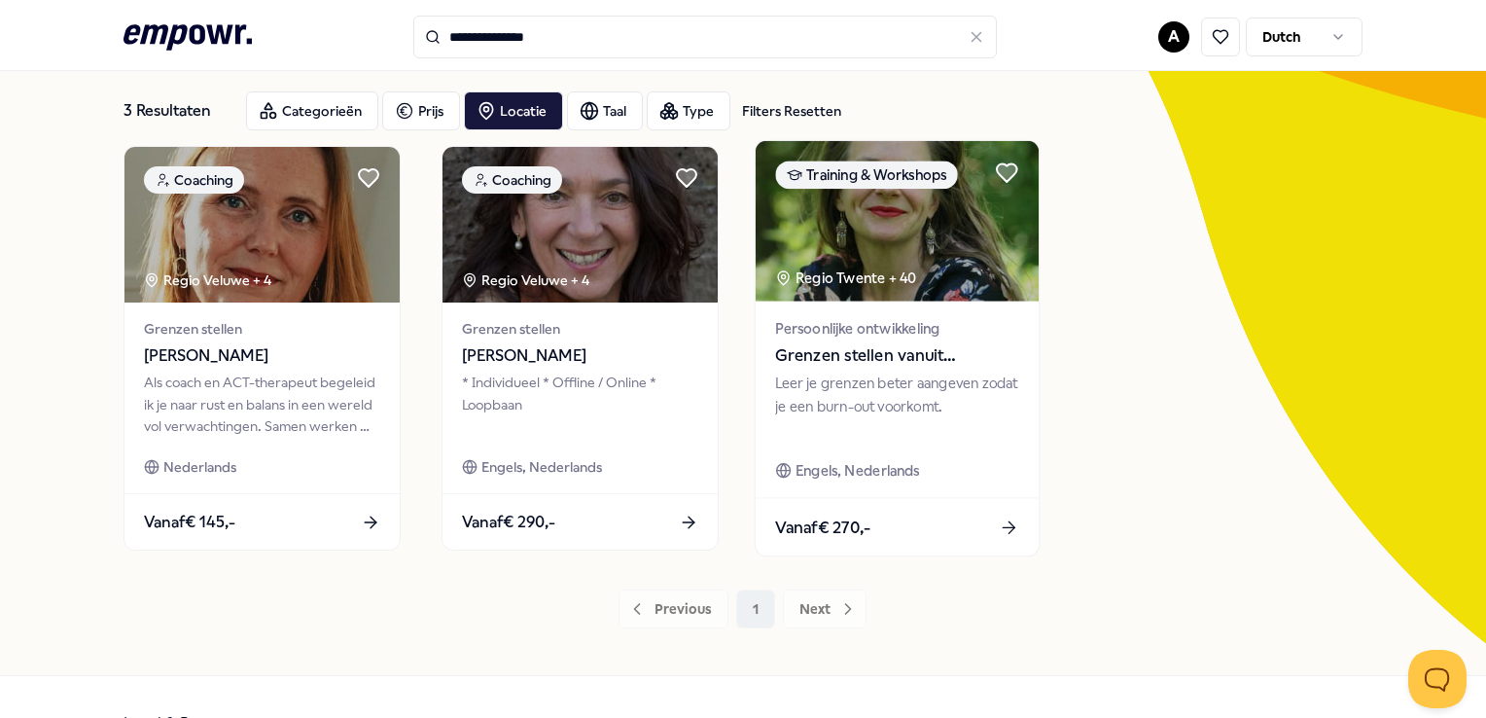
scroll to position [97, 0]
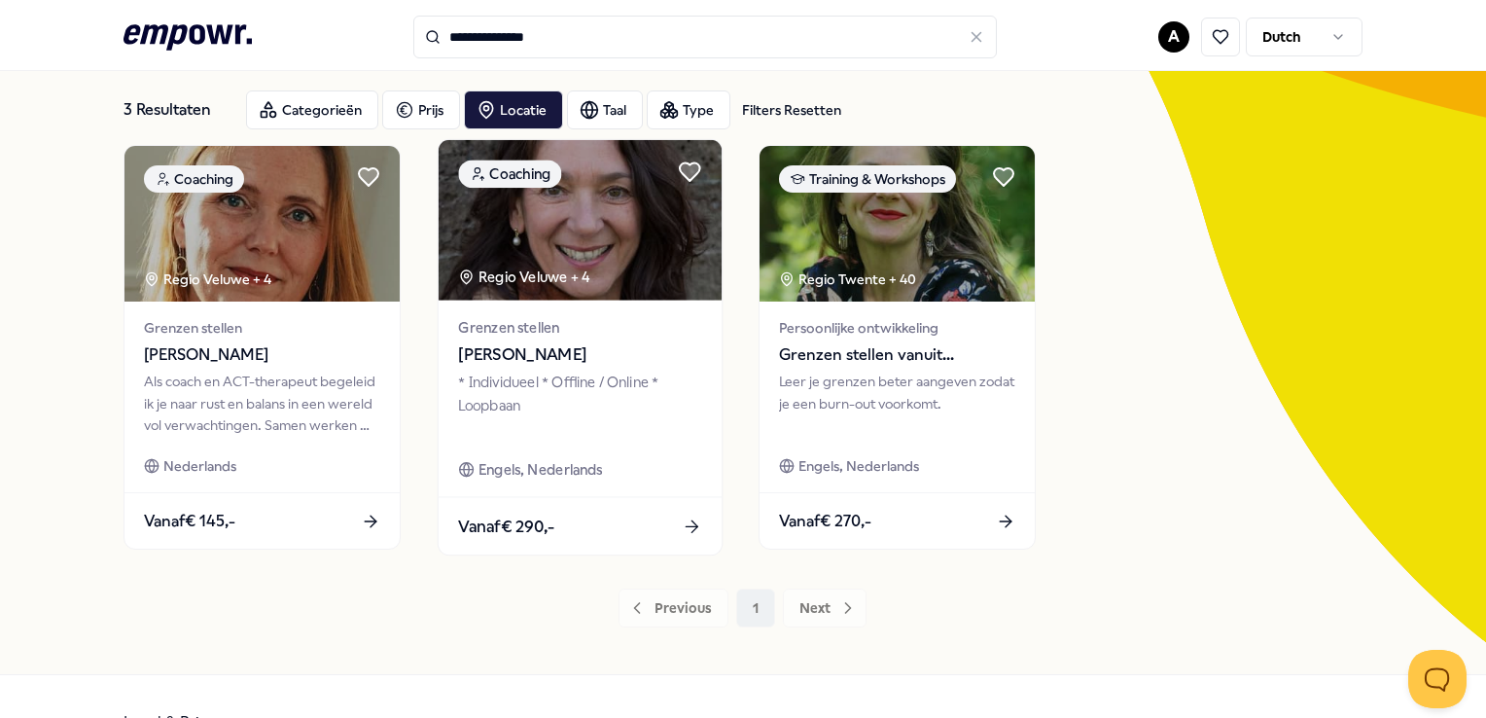
click at [552, 348] on span "[PERSON_NAME]" at bounding box center [579, 354] width 243 height 25
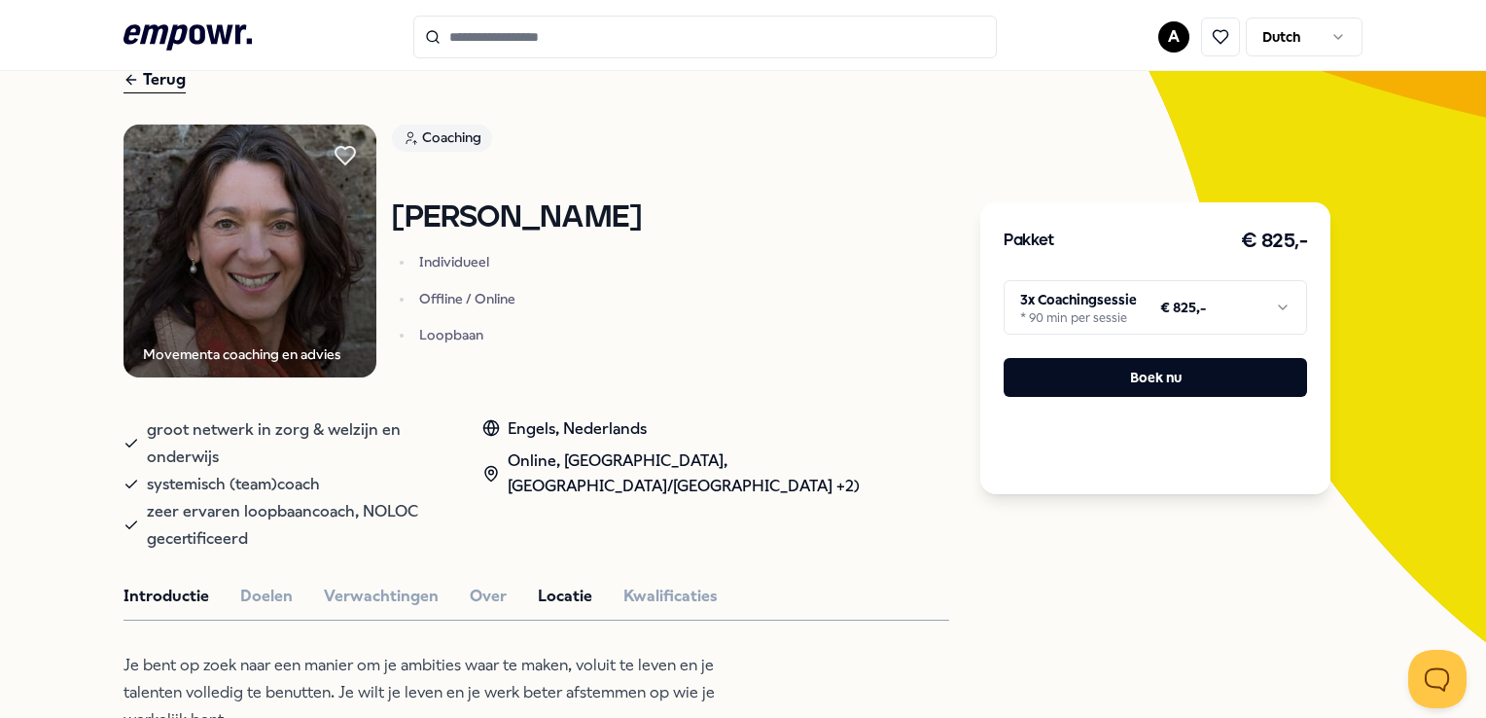
click at [572, 584] on button "Locatie" at bounding box center [565, 596] width 54 height 25
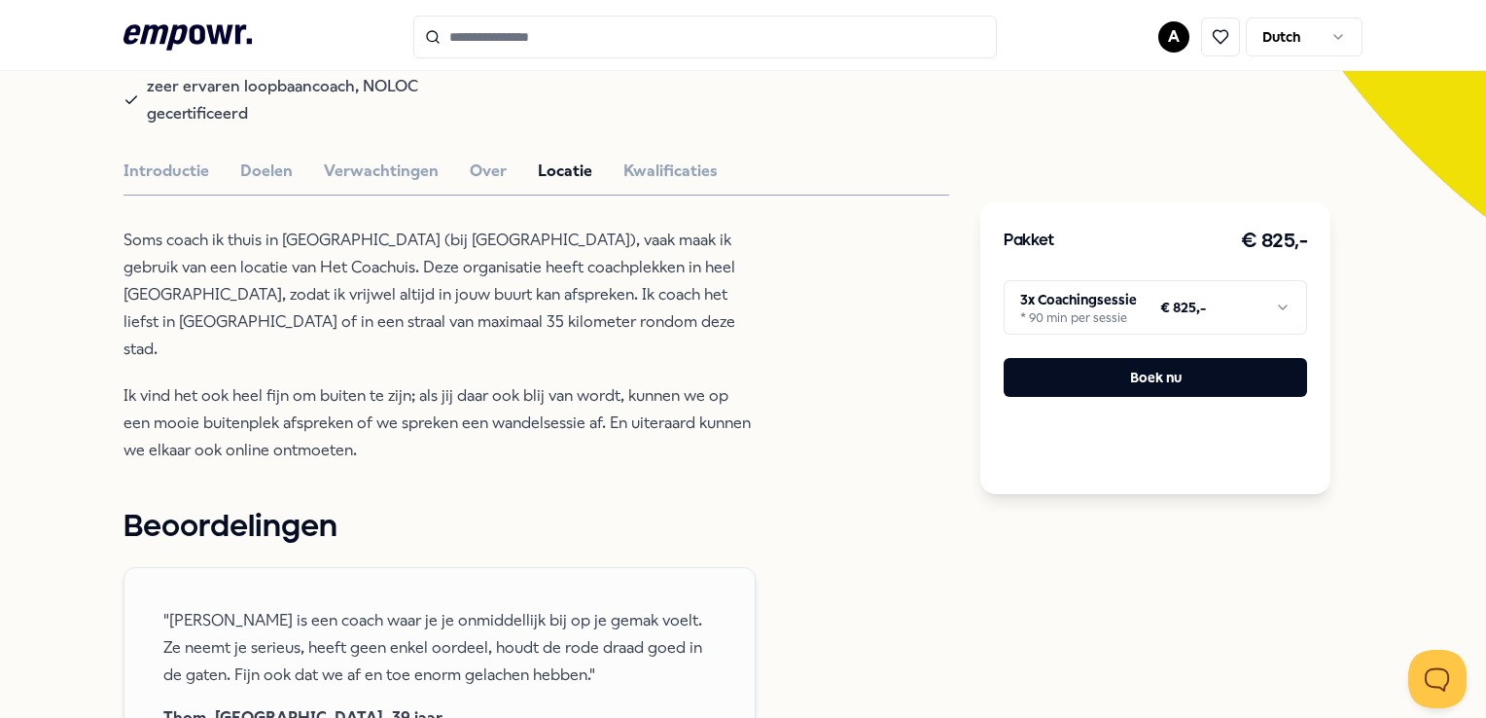
scroll to position [486, 0]
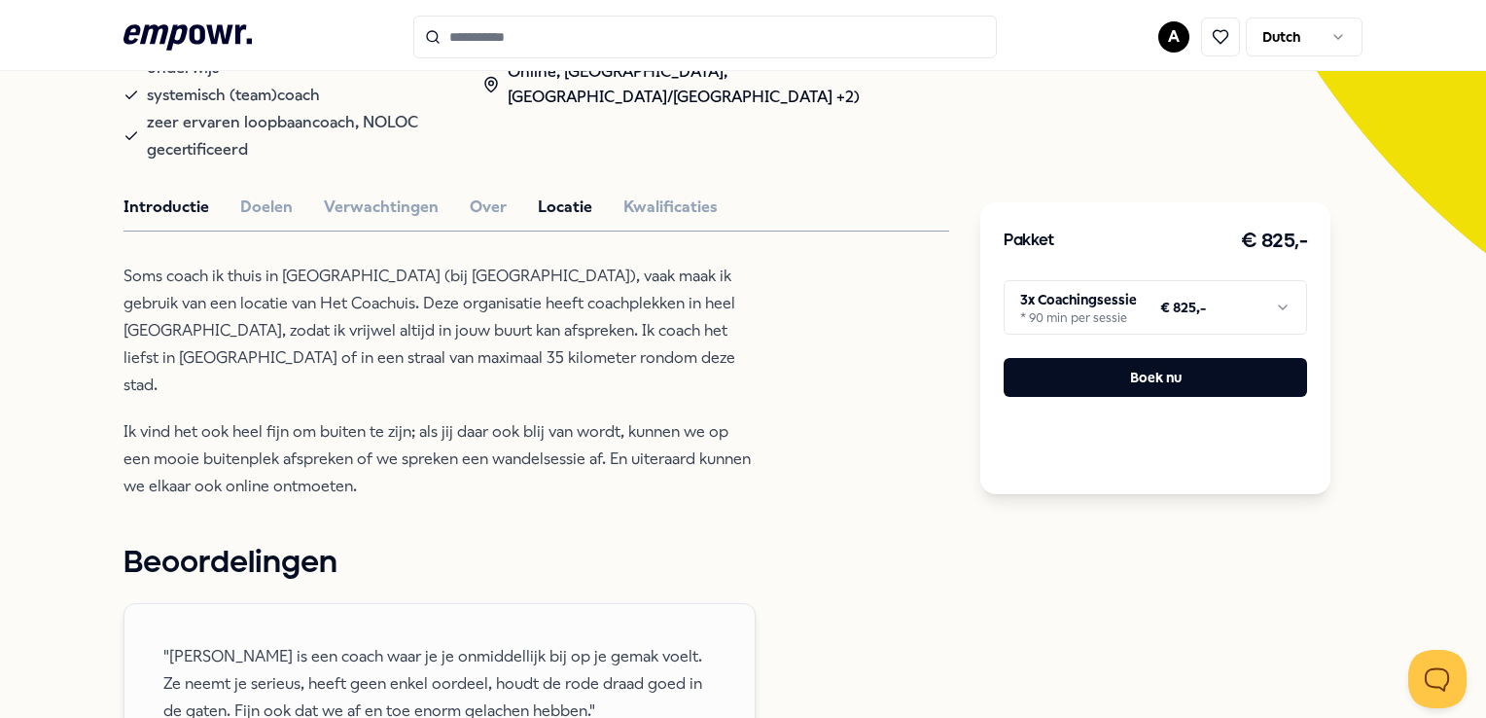
click at [186, 195] on button "Introductie" at bounding box center [167, 207] width 86 height 25
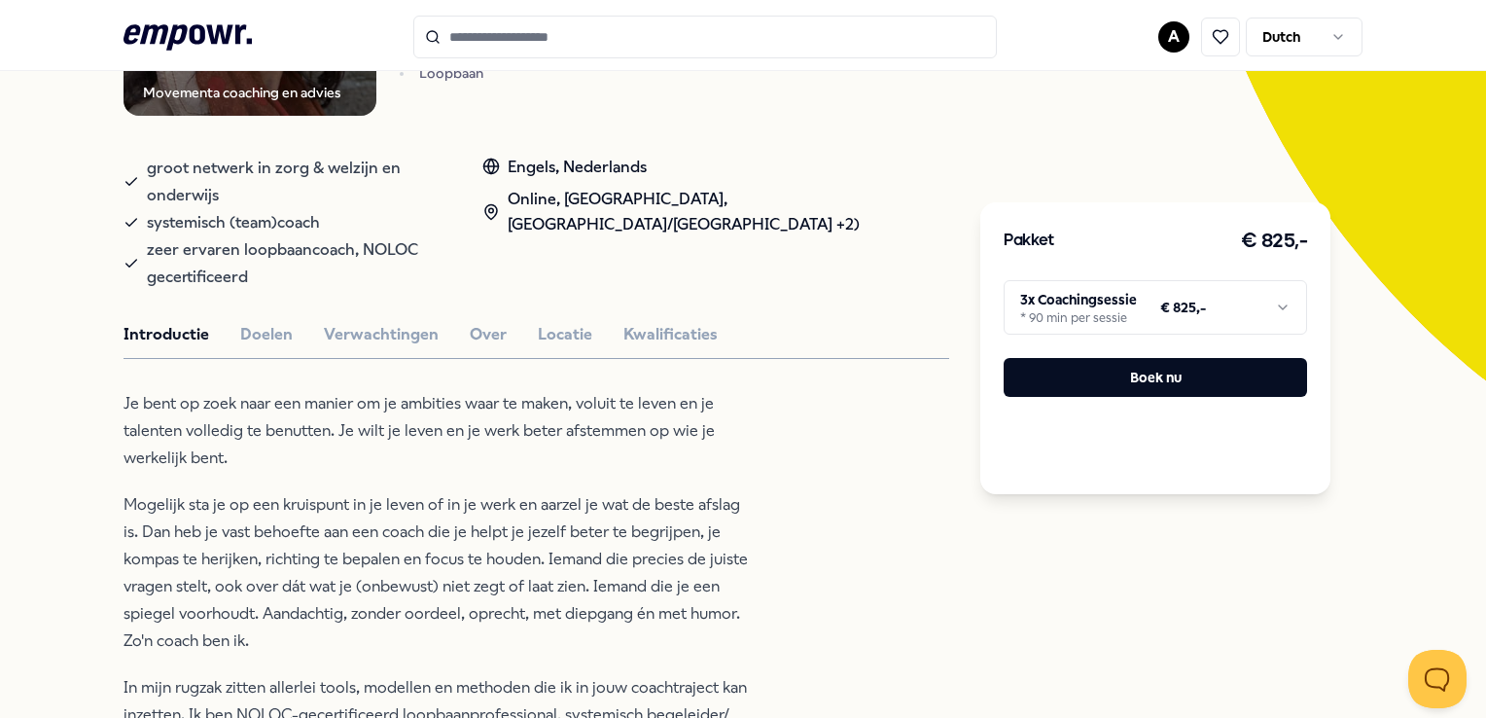
scroll to position [389, 0]
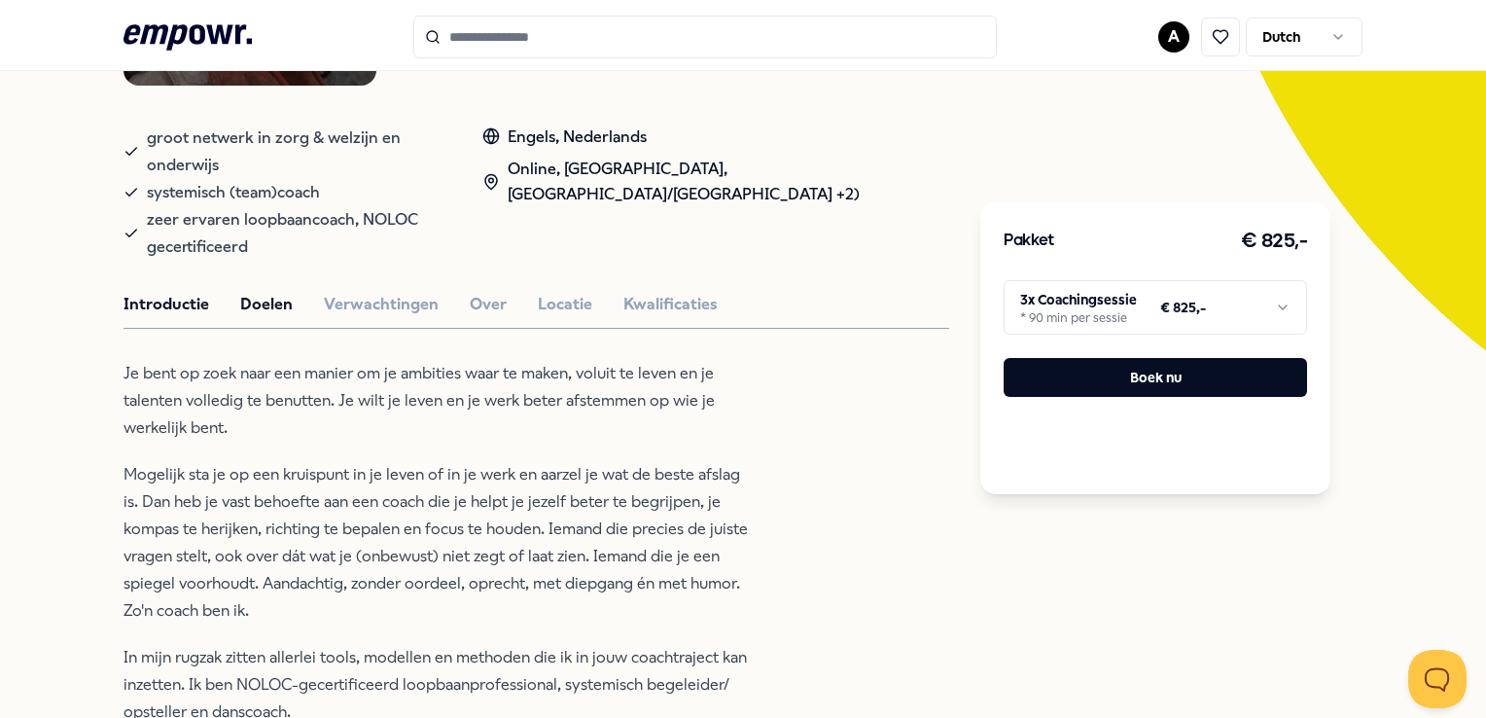
click at [280, 292] on button "Doelen" at bounding box center [266, 304] width 53 height 25
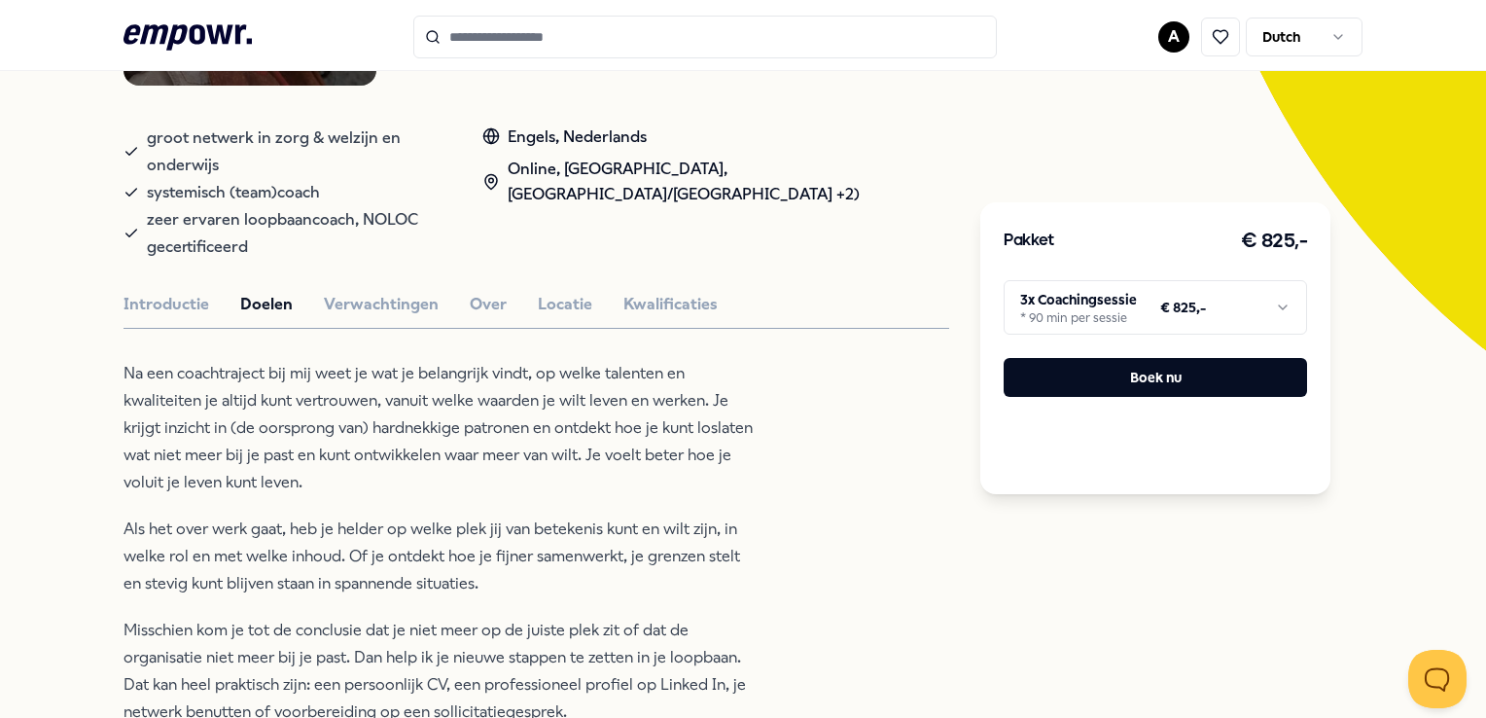
type input "**********"
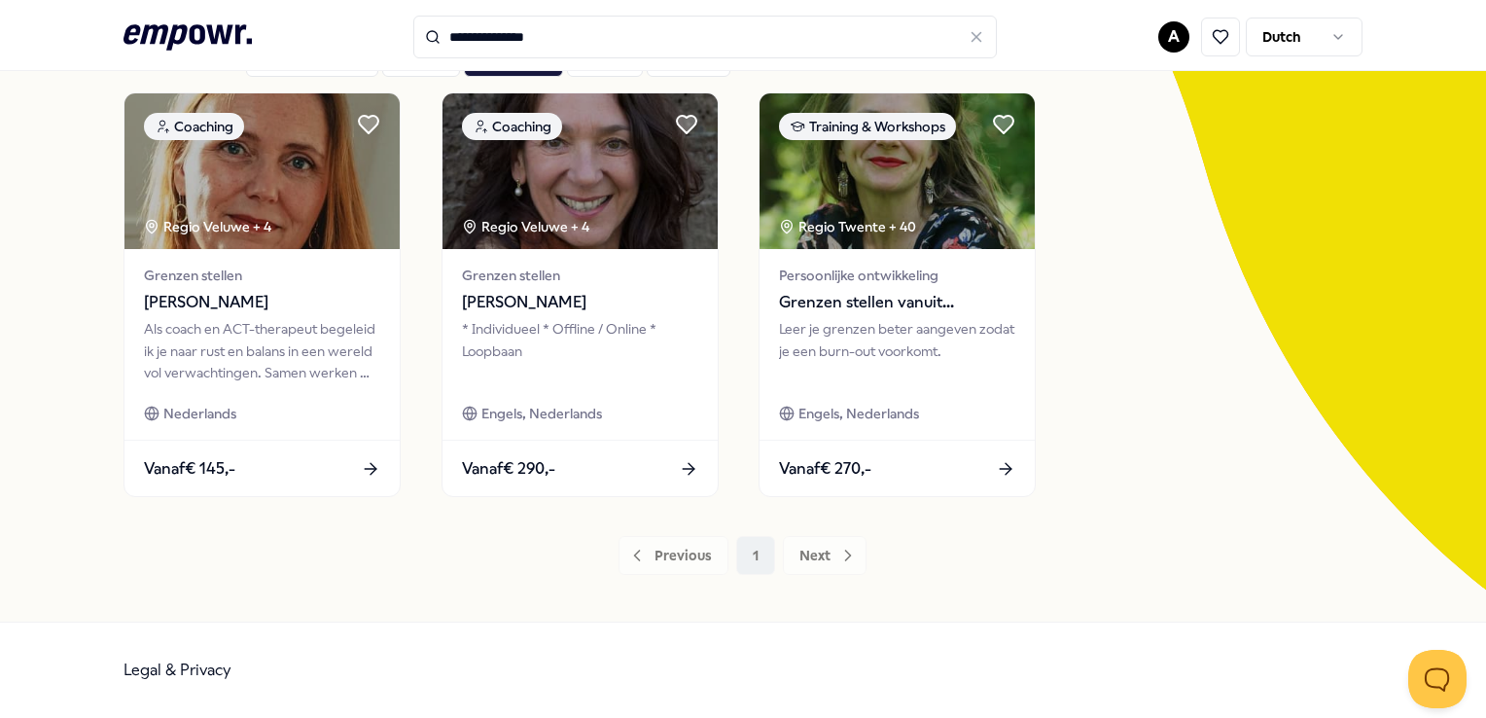
scroll to position [149, 0]
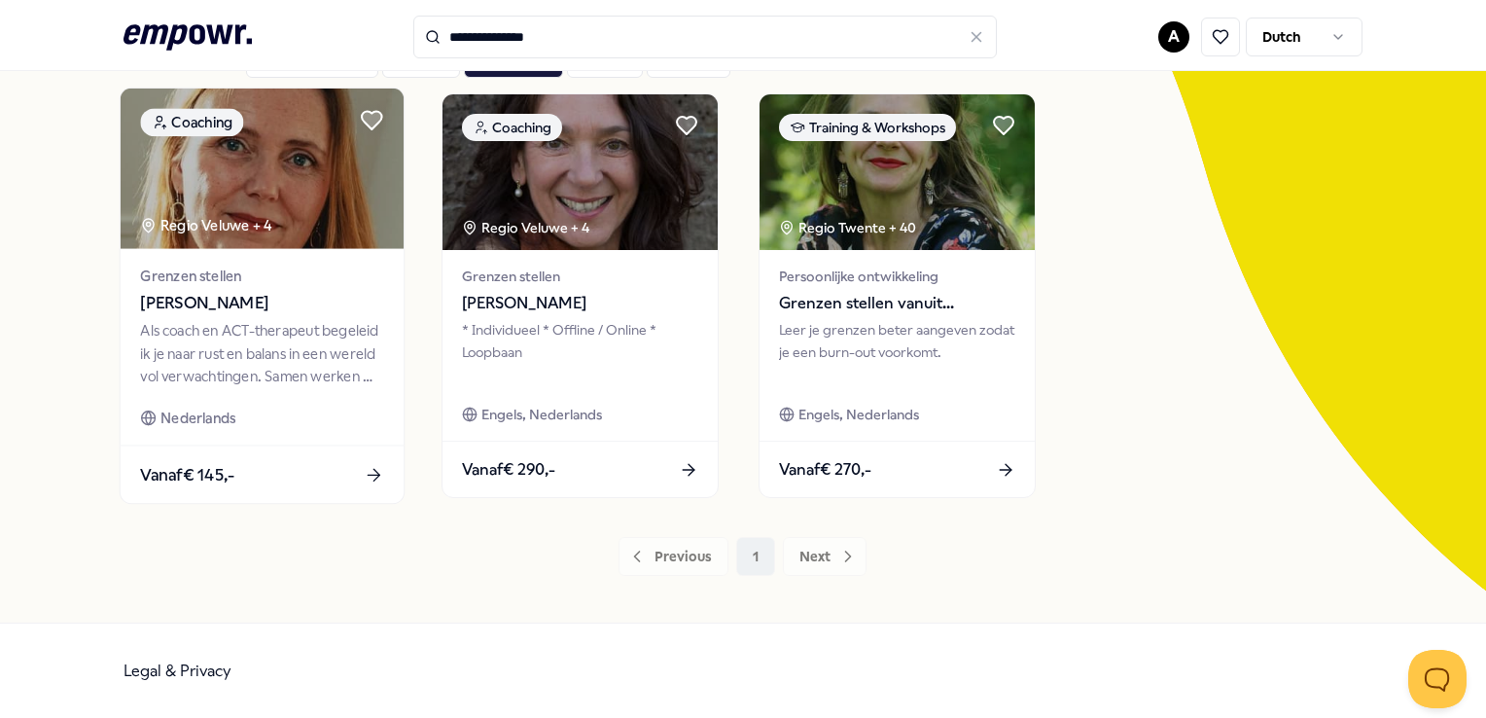
click at [216, 300] on span "[PERSON_NAME]" at bounding box center [262, 303] width 243 height 25
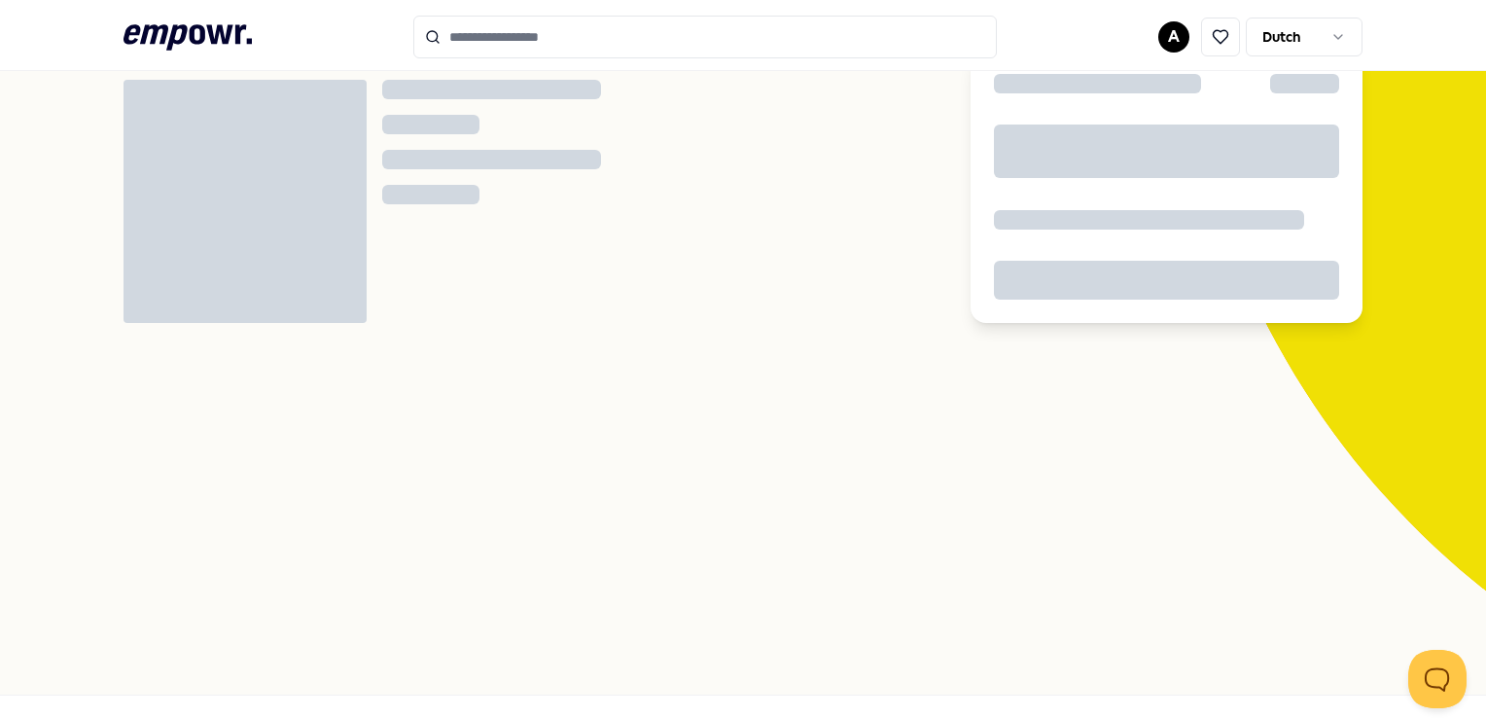
scroll to position [125, 0]
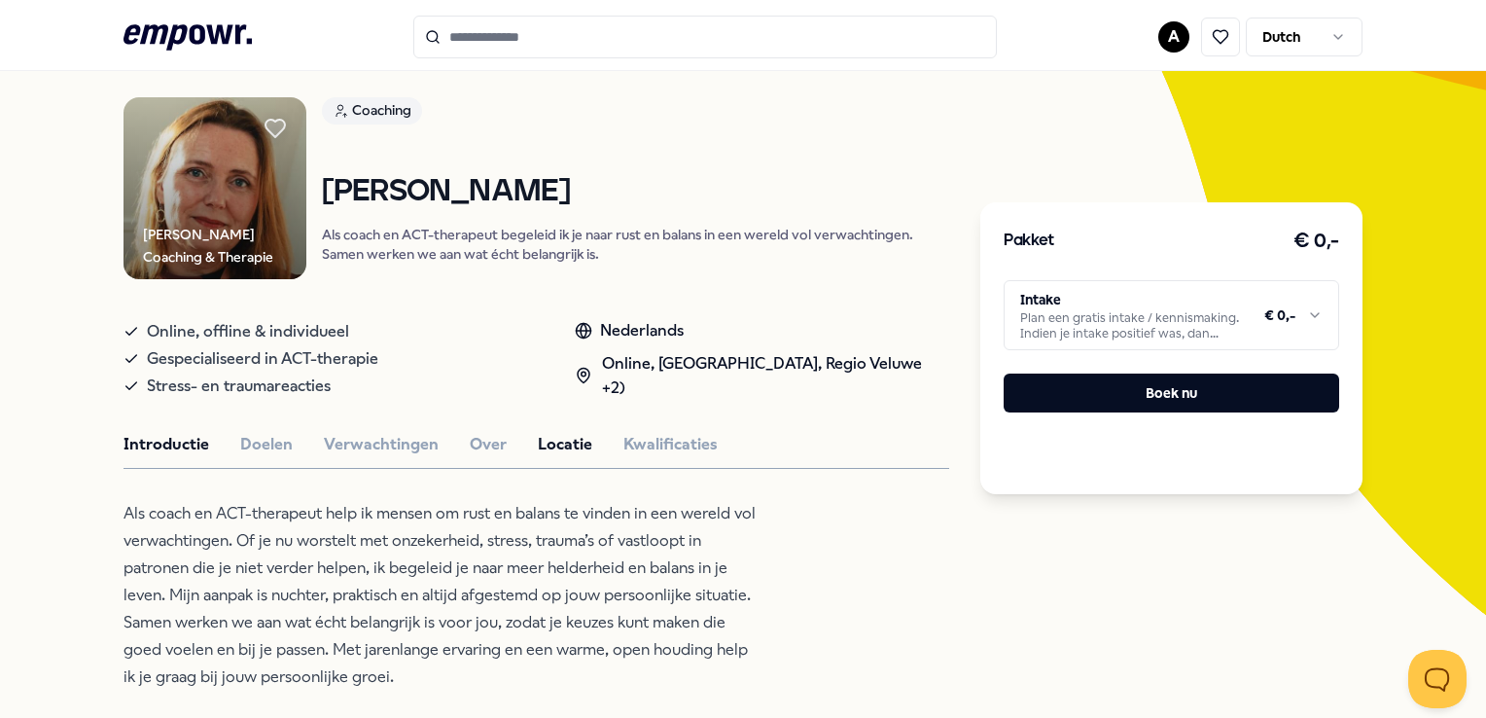
click at [542, 443] on button "Locatie" at bounding box center [565, 444] width 54 height 25
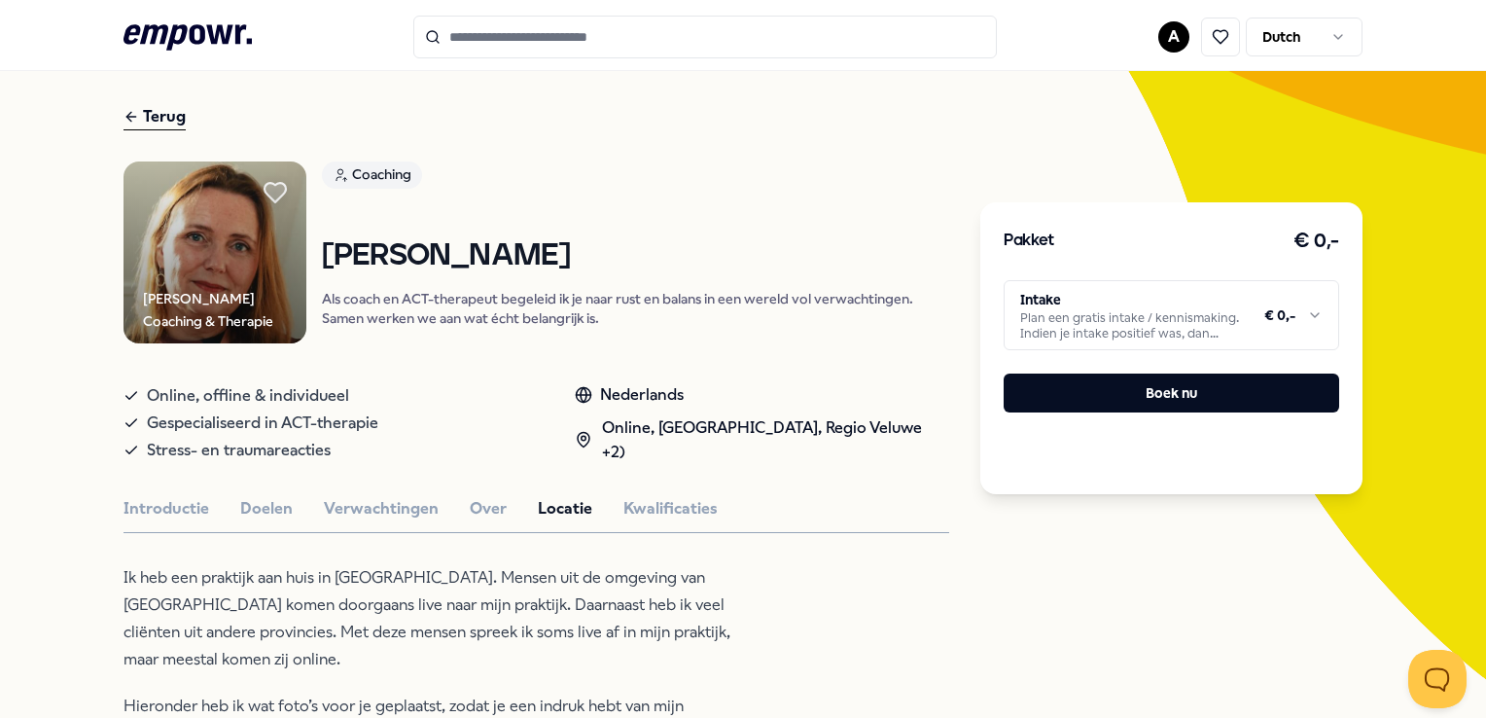
scroll to position [0, 0]
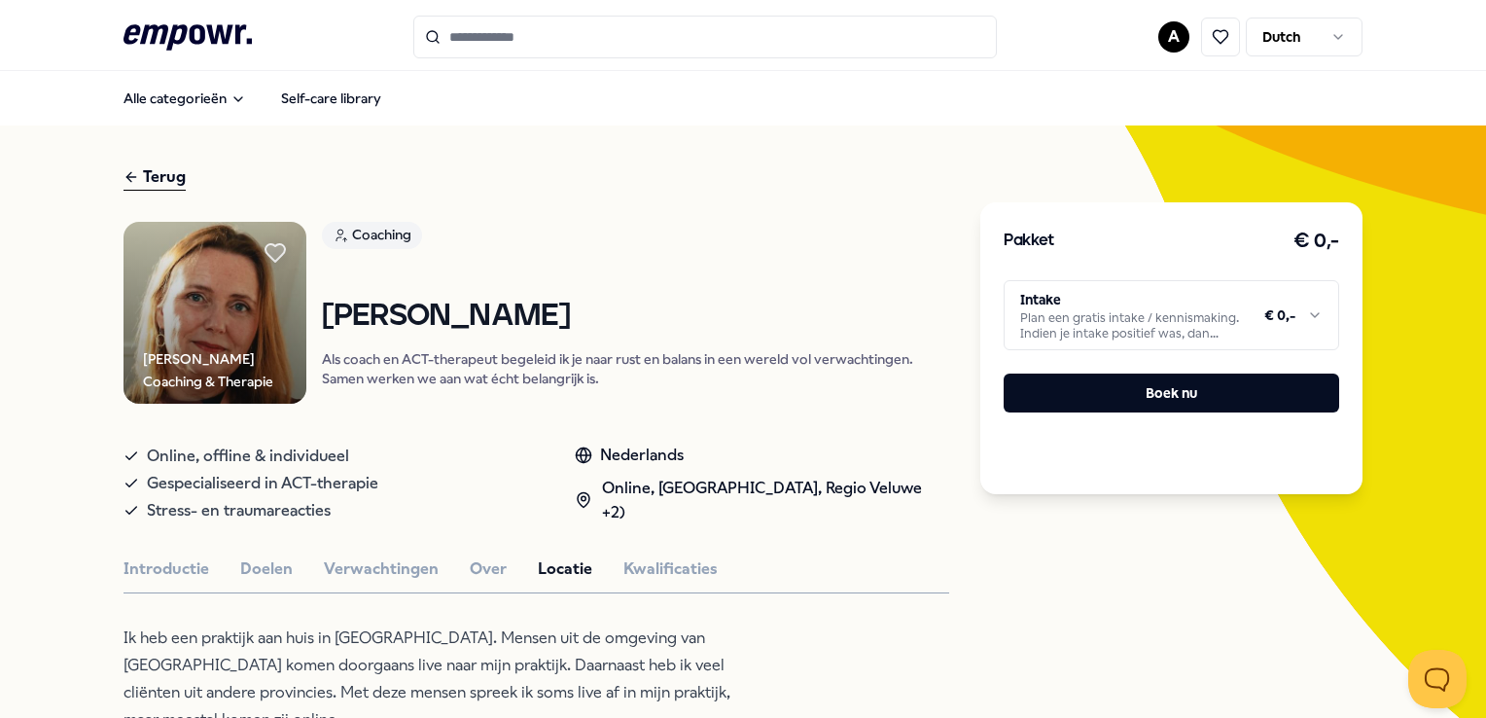
type input "**********"
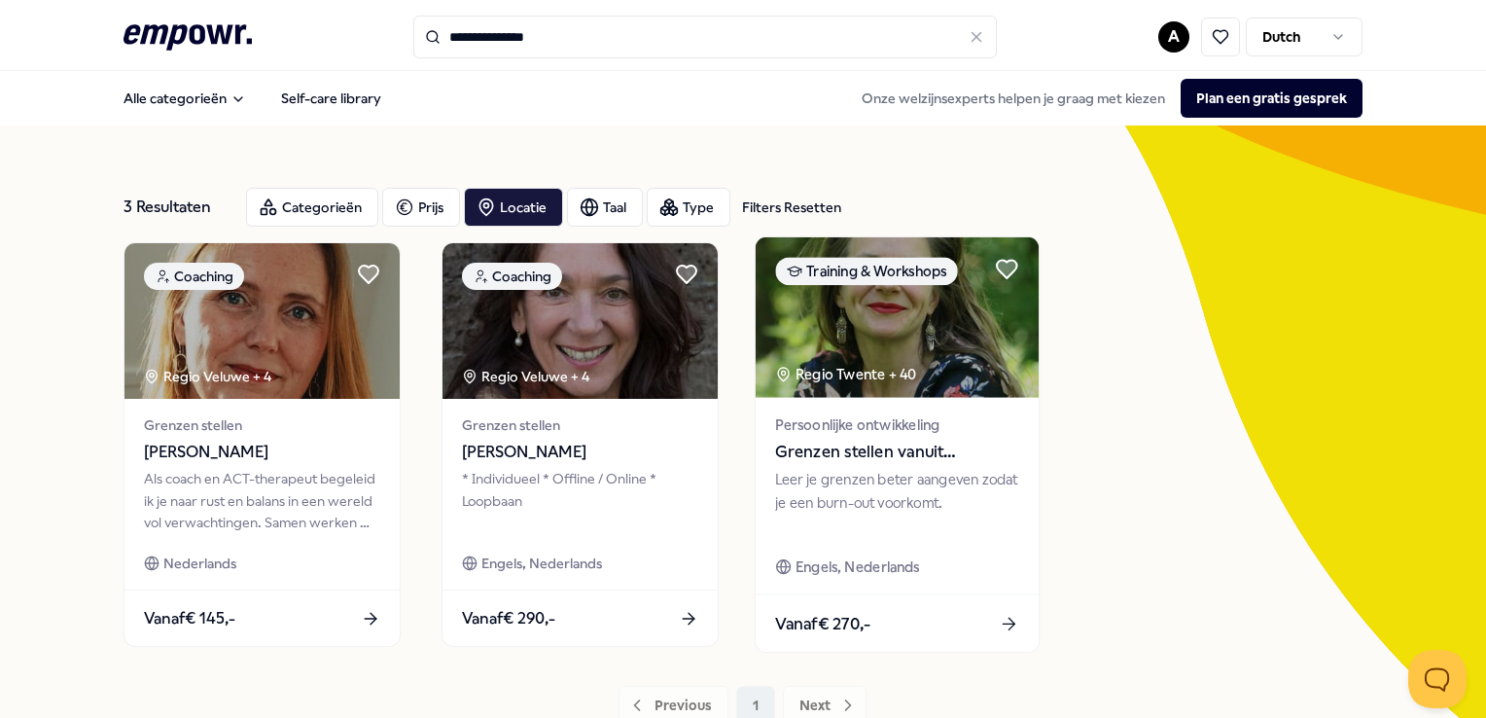
click at [893, 453] on span "Grenzen stellen vanuit verbinding" at bounding box center [896, 452] width 243 height 25
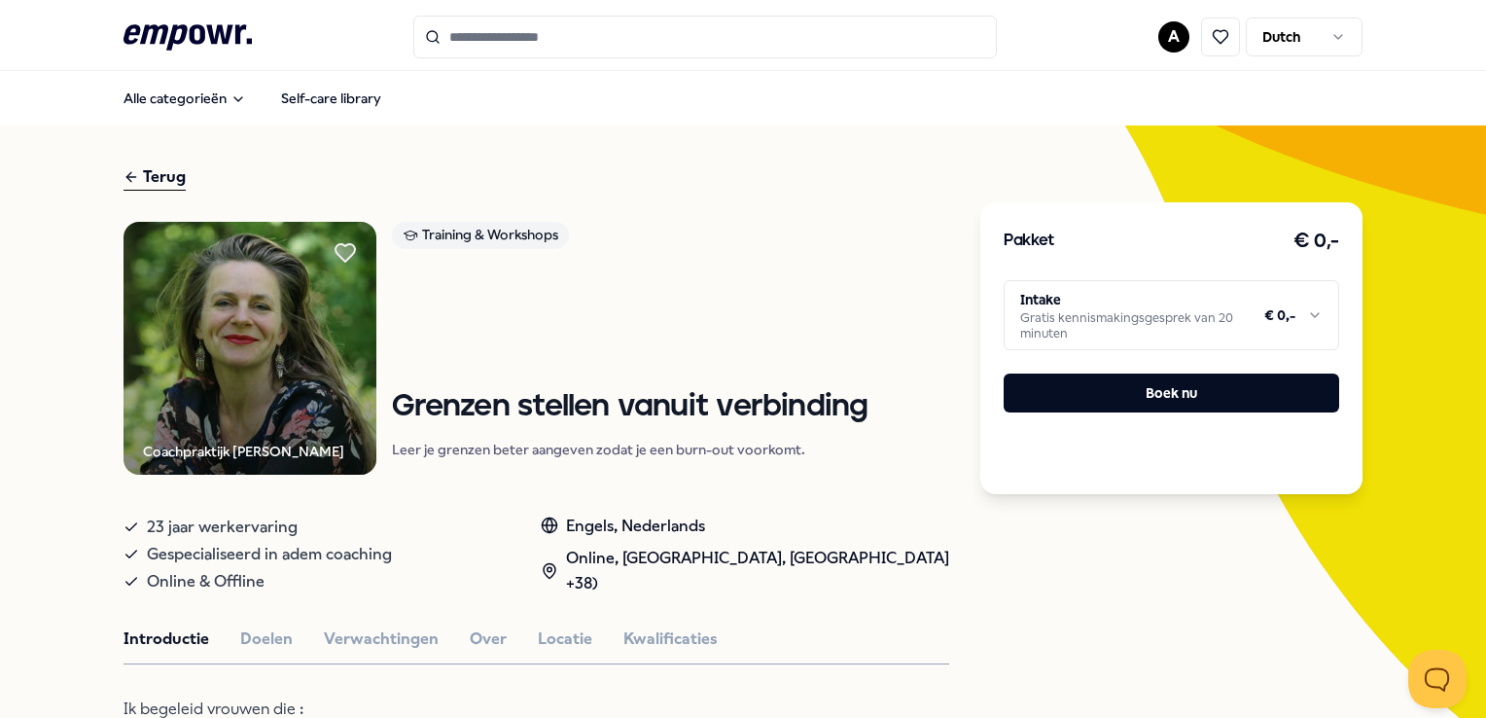
click at [513, 40] on input "Search for products, categories or subcategories" at bounding box center [705, 37] width 584 height 43
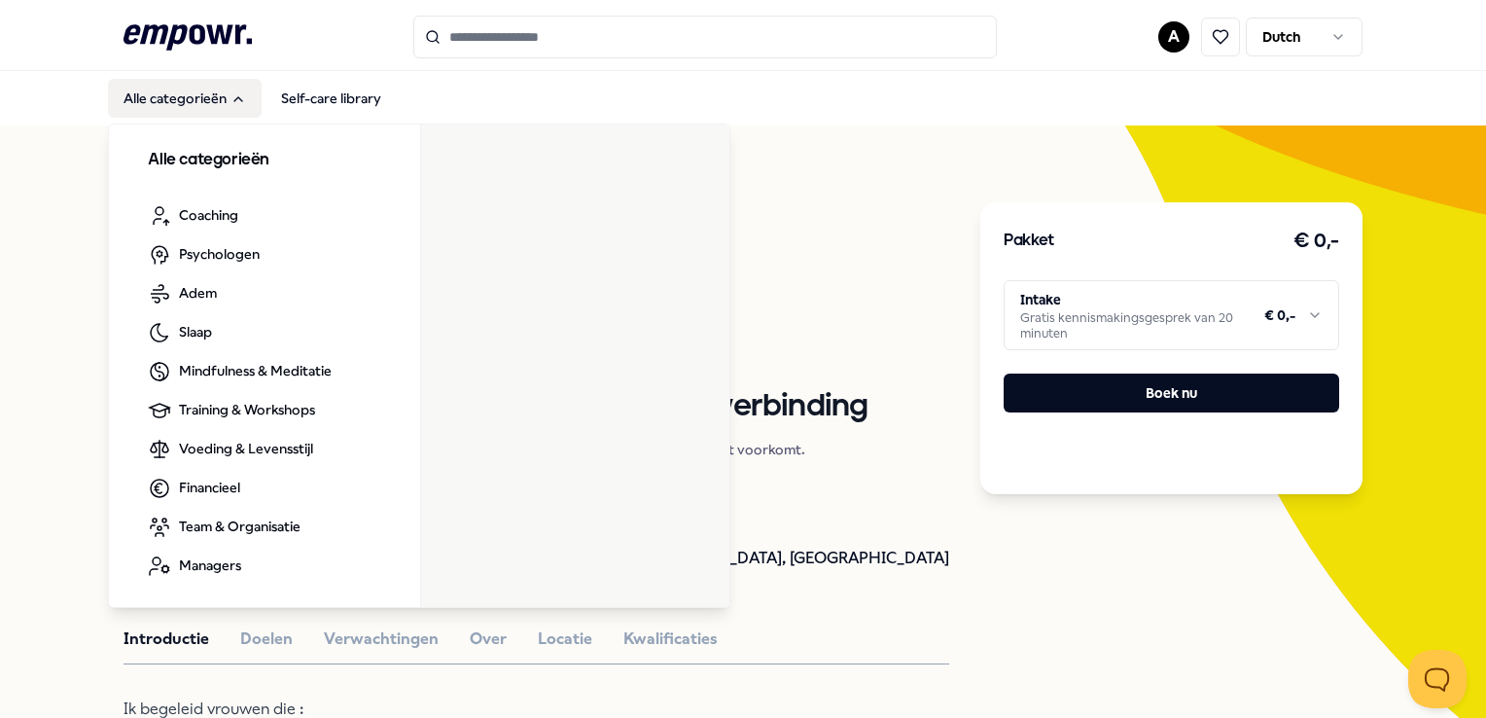
click at [147, 95] on button "Alle categorieën" at bounding box center [185, 98] width 154 height 39
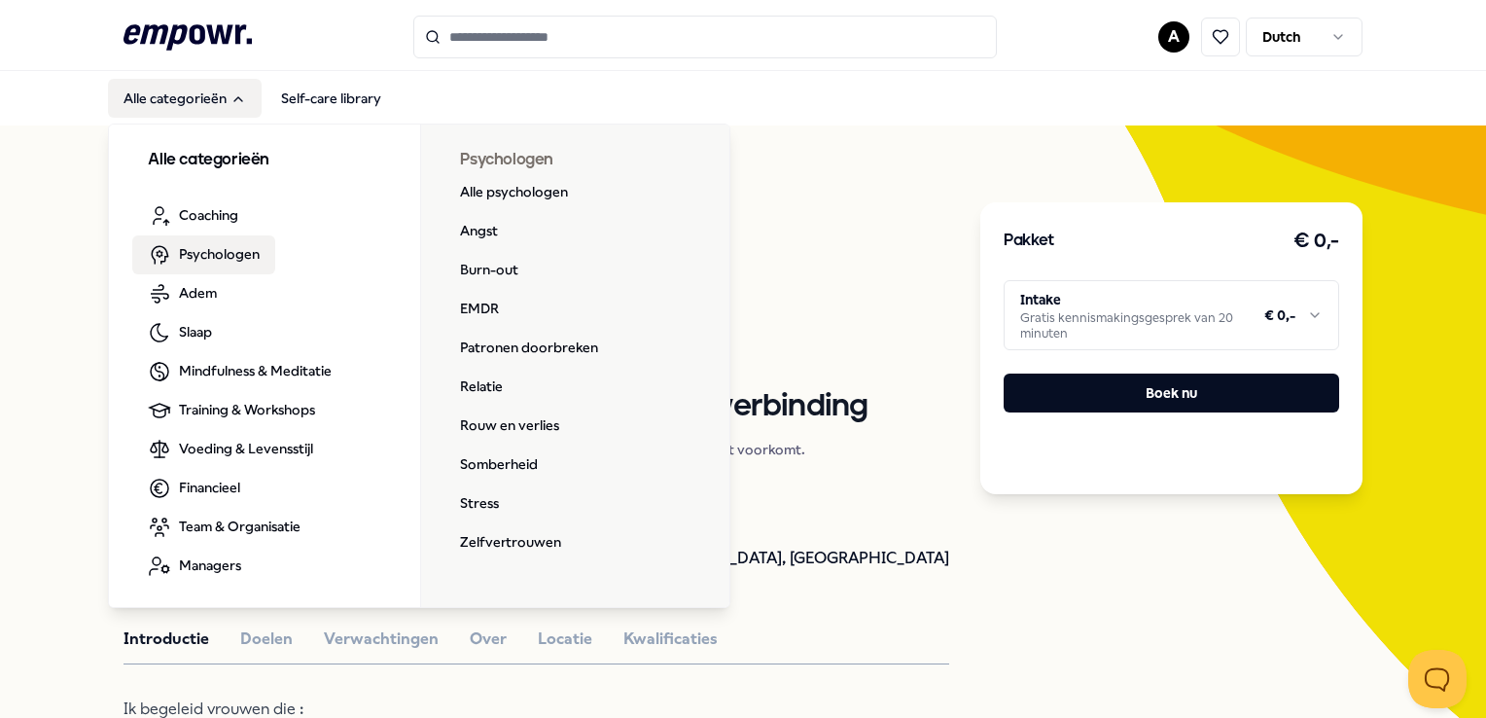
click at [195, 250] on span "Psychologen" at bounding box center [219, 253] width 81 height 21
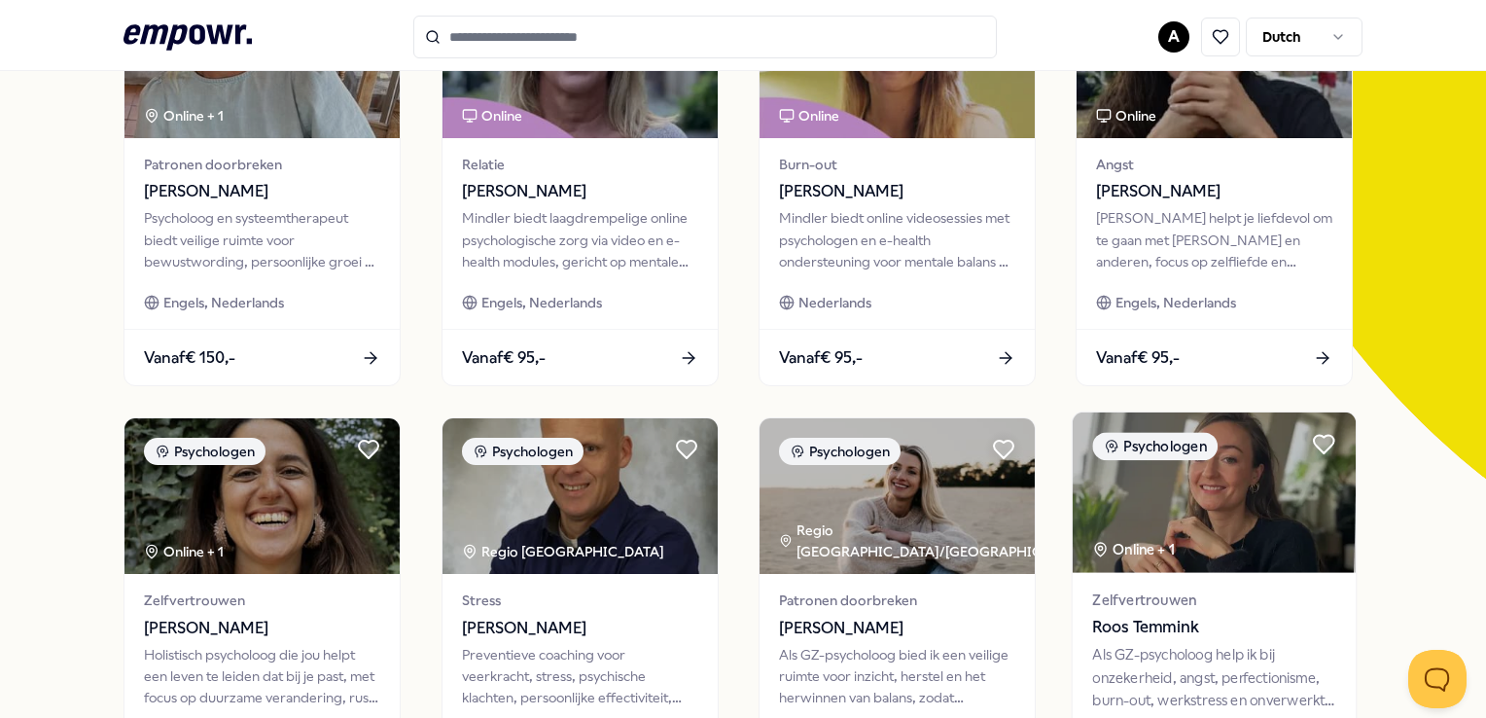
scroll to position [292, 0]
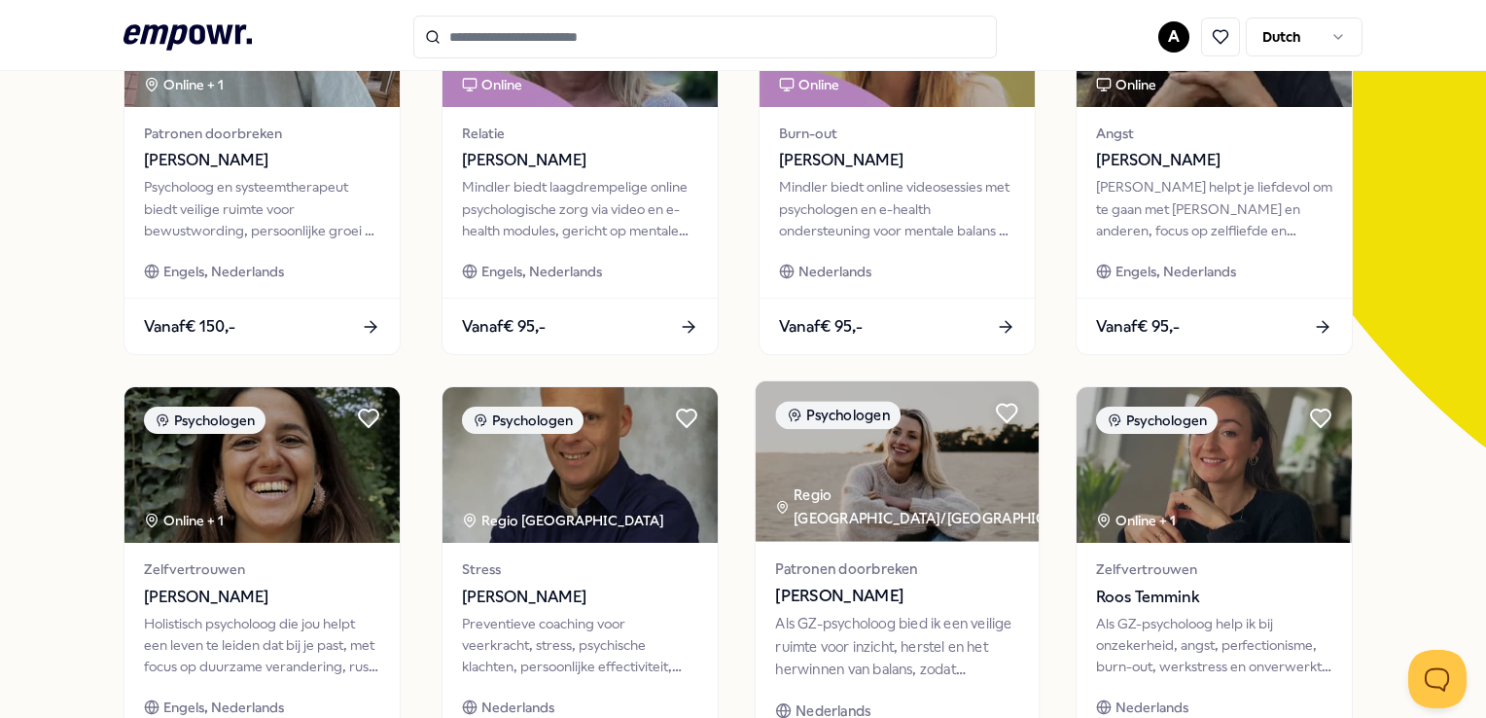
click at [952, 602] on span "[PERSON_NAME]" at bounding box center [896, 596] width 243 height 25
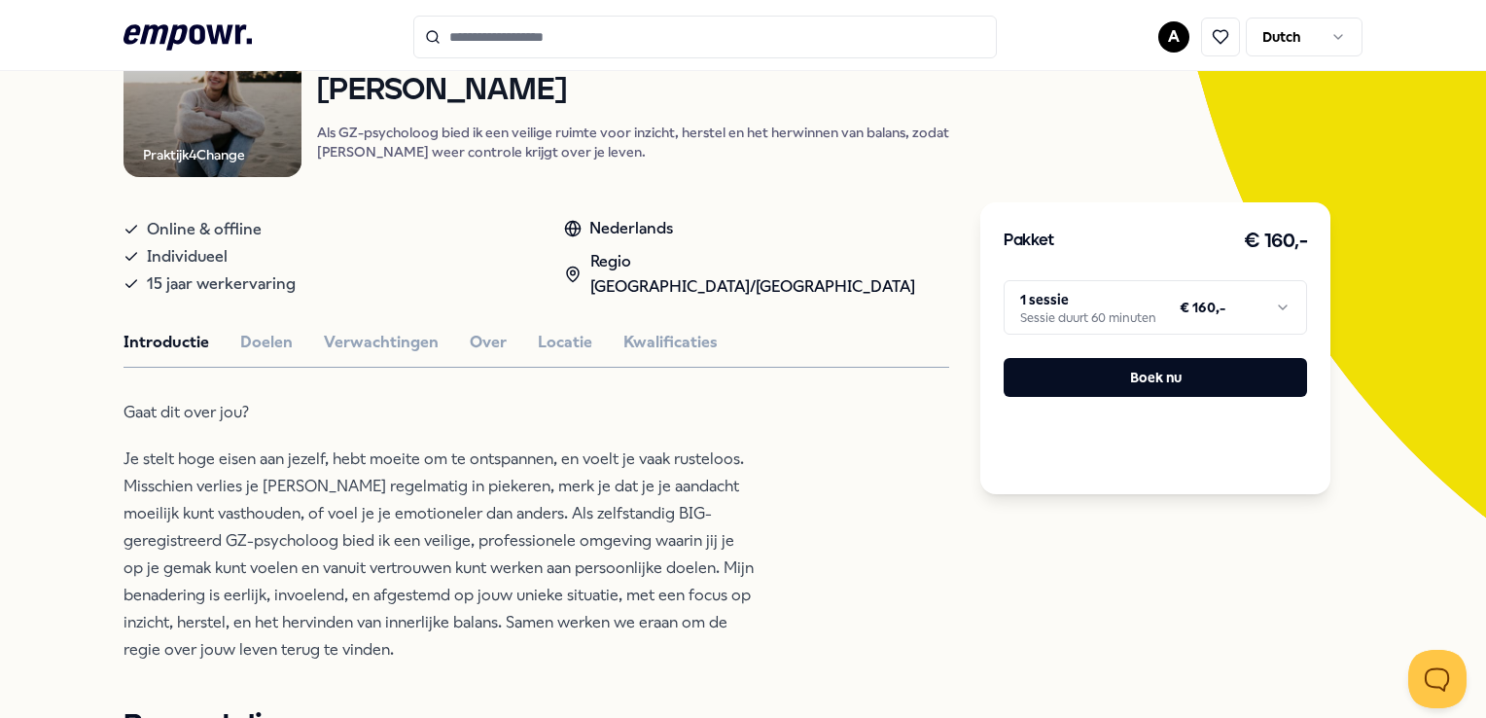
scroll to position [125, 0]
